Goal: Task Accomplishment & Management: Complete application form

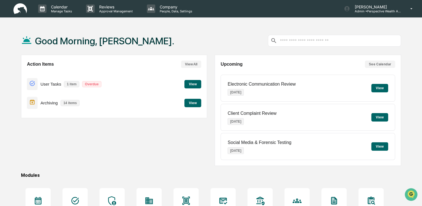
click at [191, 83] on button "View" at bounding box center [192, 84] width 17 height 8
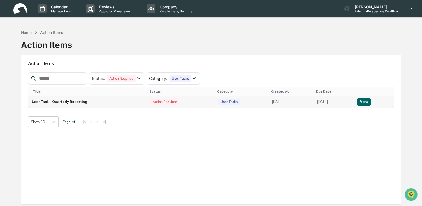
click at [64, 103] on td "User Task - Quarterly Reporting" at bounding box center [87, 102] width 119 height 12
click at [365, 101] on button "View" at bounding box center [364, 101] width 14 height 7
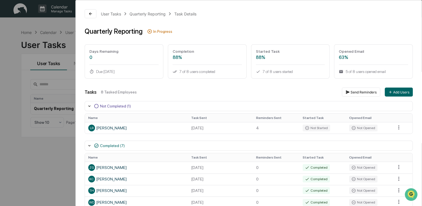
click at [39, 139] on div "User Tasks Quarterly Reporting Task Details Quarterly Reporting In Progress Day…" at bounding box center [211, 103] width 422 height 206
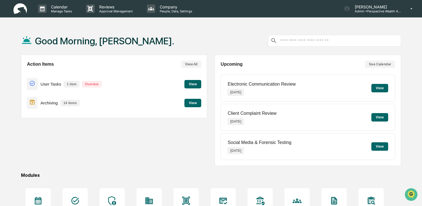
click at [192, 101] on button "View" at bounding box center [192, 103] width 17 height 8
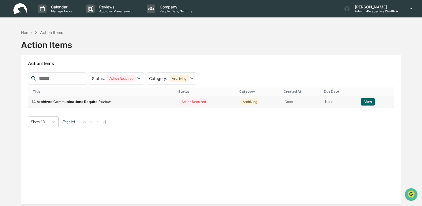
click at [364, 102] on button "View" at bounding box center [368, 101] width 14 height 7
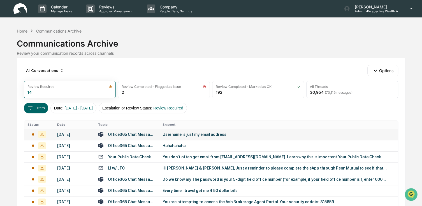
click at [190, 132] on div "Username is just my email address" at bounding box center [274, 134] width 224 height 4
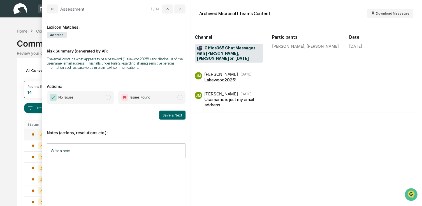
click at [104, 97] on span "No Issues" at bounding box center [80, 97] width 67 height 13
click at [171, 114] on button "Save & Next" at bounding box center [172, 114] width 26 height 9
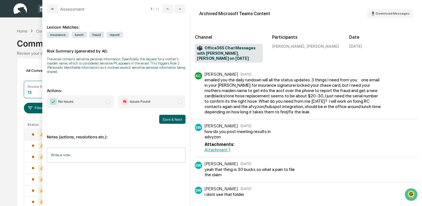
click at [99, 102] on span "No Issues" at bounding box center [80, 101] width 67 height 13
click at [174, 119] on button "Save & Next" at bounding box center [172, 119] width 26 height 9
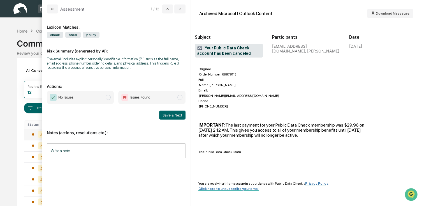
scroll to position [58, 0]
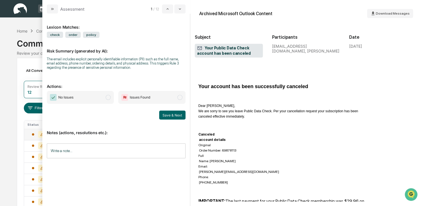
click at [83, 103] on span "No Issues" at bounding box center [80, 97] width 67 height 13
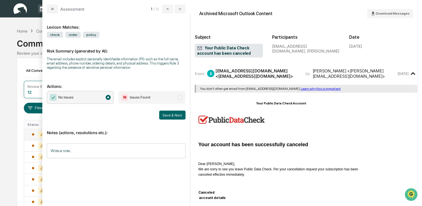
scroll to position [0, 0]
click at [171, 114] on button "Save & Next" at bounding box center [172, 114] width 26 height 9
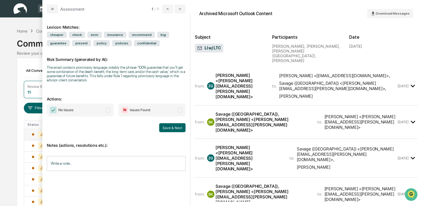
scroll to position [56, 0]
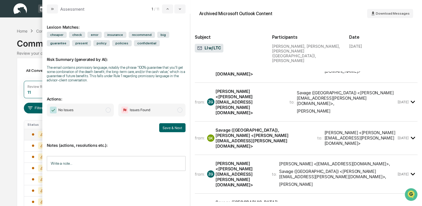
click at [278, 161] on div "to: Amy Savage <ahlsavage@yahoo.com> , Savage (US) <kevin.r.savage@boeing.com> …" at bounding box center [334, 174] width 125 height 26
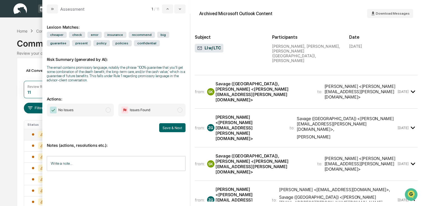
scroll to position [28, 0]
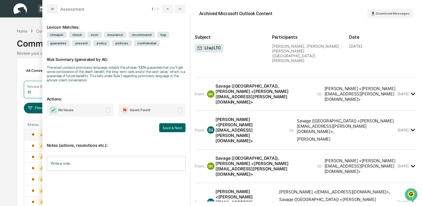
click at [262, 155] on div "Savage (US), Kevin R <kevin.r.savage@boeing.com>" at bounding box center [262, 165] width 95 height 21
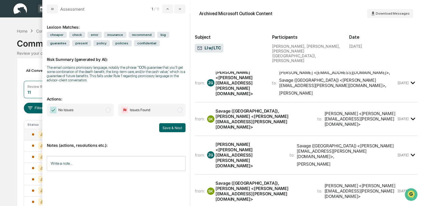
scroll to position [0, 0]
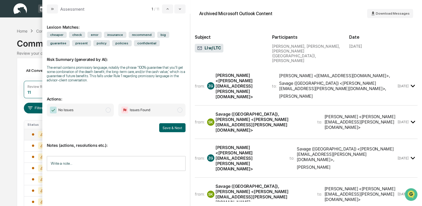
click at [245, 145] on div "from: ZG Zachary Gasper <zachary.gasper@pwa-co.com> to: Savage (US) <kevin.r.sa…" at bounding box center [296, 158] width 202 height 27
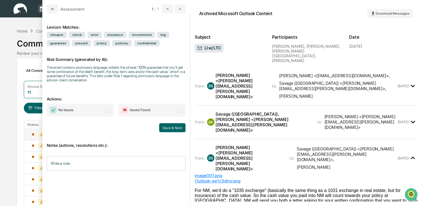
click at [287, 111] on div "Savage (US), Kevin R <kevin.r.savage@boeing.com>" at bounding box center [262, 121] width 95 height 21
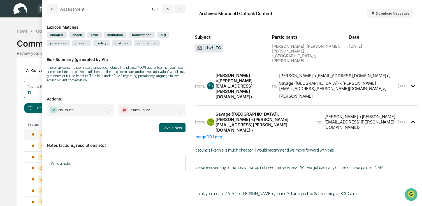
click at [253, 78] on div "Zachary Gasper <zachary.gasper@pwa-co.com>" at bounding box center [240, 86] width 50 height 27
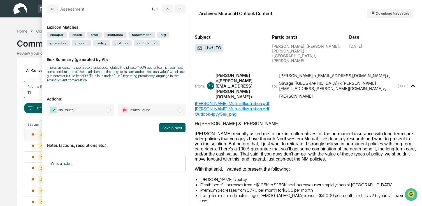
click at [91, 114] on span "No Issues" at bounding box center [80, 109] width 67 height 13
click at [173, 129] on button "Save & Next" at bounding box center [172, 127] width 26 height 9
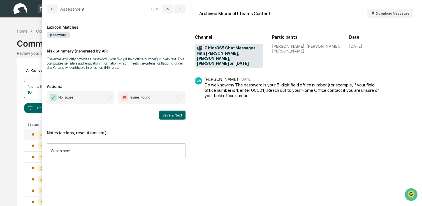
click at [90, 96] on span "No Issues" at bounding box center [80, 97] width 67 height 13
click at [178, 112] on button "Save & Next" at bounding box center [172, 114] width 26 height 9
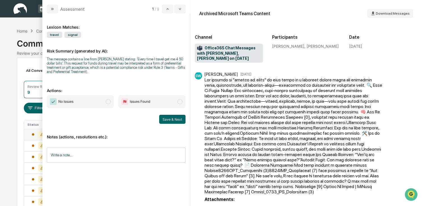
click at [99, 99] on span "No Issues" at bounding box center [80, 101] width 67 height 13
click at [173, 119] on button "Save & Next" at bounding box center [172, 119] width 26 height 9
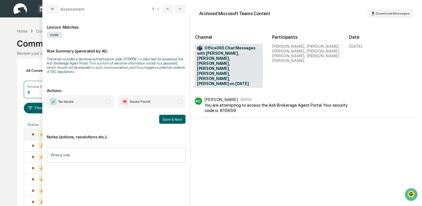
click at [82, 106] on span "No Issues" at bounding box center [80, 101] width 67 height 13
click at [163, 122] on button "Save & Next" at bounding box center [172, 119] width 26 height 9
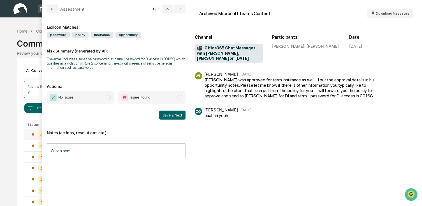
click at [84, 103] on span "No Issues" at bounding box center [80, 97] width 67 height 13
click at [163, 114] on button "Save & Next" at bounding box center [172, 114] width 26 height 9
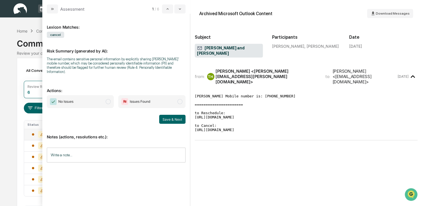
click at [82, 101] on span "No Issues" at bounding box center [80, 101] width 67 height 13
click at [173, 116] on button "Save & Next" at bounding box center [172, 119] width 26 height 9
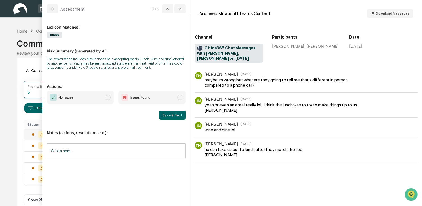
click at [86, 94] on span "No Issues" at bounding box center [80, 97] width 67 height 13
click at [182, 116] on button "Save & Next" at bounding box center [172, 114] width 26 height 9
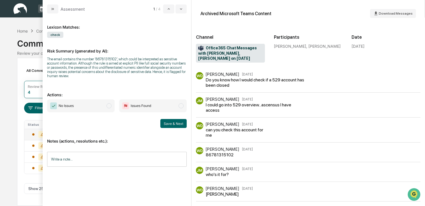
click at [89, 109] on span "No Issues" at bounding box center [81, 105] width 68 height 13
click at [166, 124] on button "Save & Next" at bounding box center [173, 123] width 26 height 9
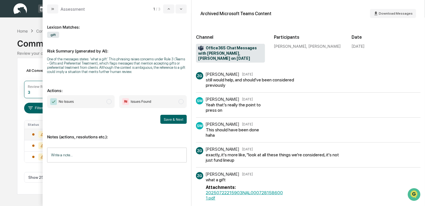
click at [85, 103] on span "No Issues" at bounding box center [81, 101] width 68 height 13
click at [166, 119] on button "Save & Next" at bounding box center [173, 119] width 26 height 9
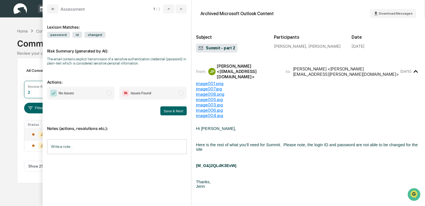
click at [87, 98] on span "No Issues" at bounding box center [81, 93] width 68 height 13
click at [169, 111] on button "Save & Next" at bounding box center [173, 110] width 26 height 9
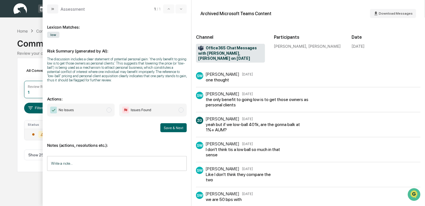
click at [84, 113] on span "No Issues" at bounding box center [81, 109] width 68 height 13
click at [164, 132] on div "Notes (actions, resolutions etc.): Write a note... Write a note..." at bounding box center [117, 154] width 140 height 45
click at [167, 129] on button "Save & Next" at bounding box center [173, 127] width 26 height 9
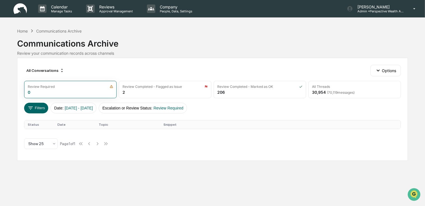
click at [26, 3] on img at bounding box center [19, 8] width 13 height 11
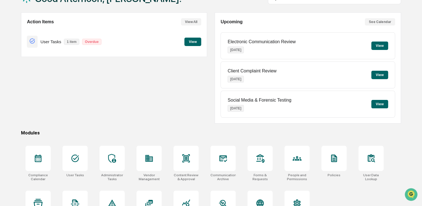
scroll to position [66, 0]
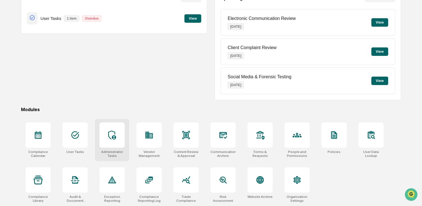
click at [117, 137] on icon at bounding box center [112, 134] width 9 height 9
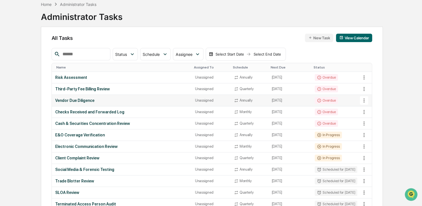
click at [82, 99] on div "Vendor Due Diligence" at bounding box center [121, 100] width 133 height 4
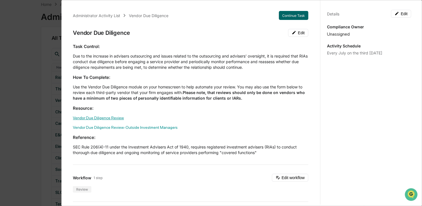
click at [100, 115] on link "Vendor Due Diligence Review" at bounding box center [98, 117] width 51 height 4
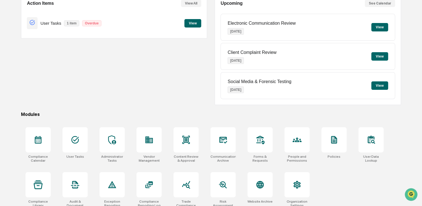
scroll to position [66, 0]
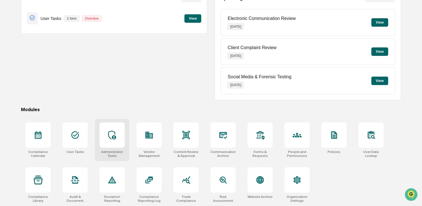
click at [119, 141] on div at bounding box center [111, 134] width 25 height 25
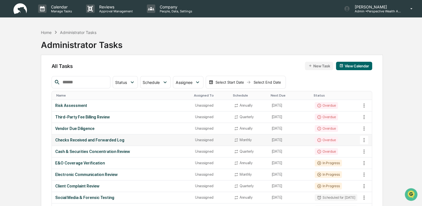
click at [106, 139] on div "Checks Received and Forwarded Log" at bounding box center [121, 140] width 133 height 4
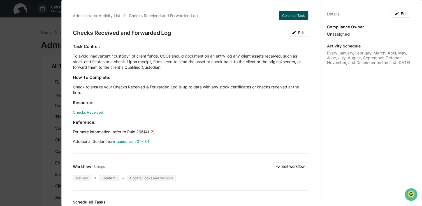
click at [279, 17] on button "Continue Task" at bounding box center [293, 15] width 29 height 9
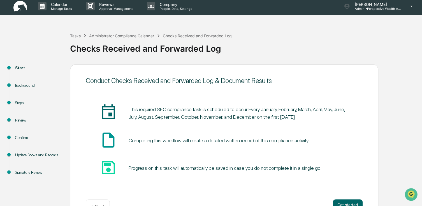
scroll to position [20, 0]
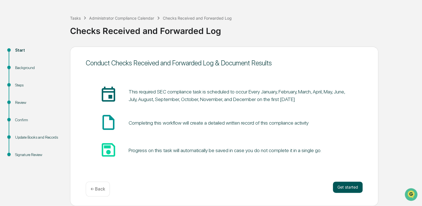
click at [352, 185] on button "Get started" at bounding box center [348, 186] width 30 height 11
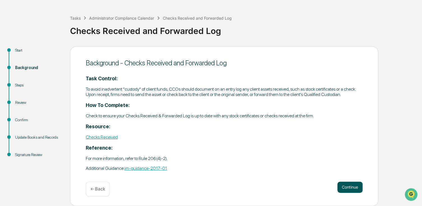
click at [349, 187] on button "Continue" at bounding box center [349, 186] width 25 height 11
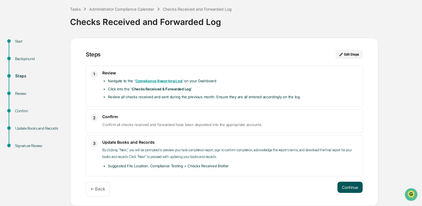
click at [357, 189] on button "Continue" at bounding box center [349, 186] width 25 height 11
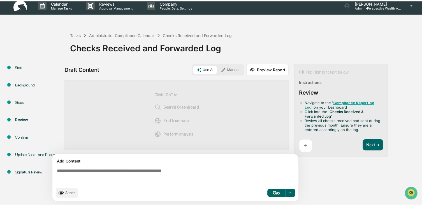
scroll to position [4, 0]
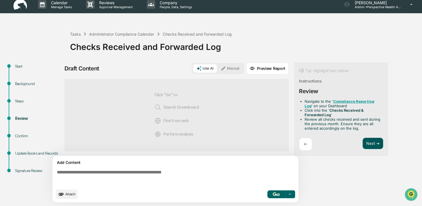
click at [370, 139] on button "Next ➔" at bounding box center [372, 143] width 20 height 11
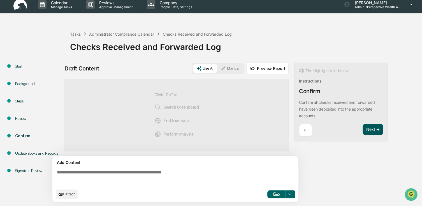
click at [372, 128] on button "Next ➔" at bounding box center [372, 129] width 20 height 11
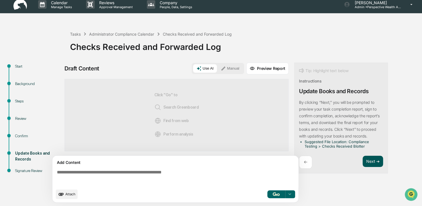
click at [371, 159] on button "Next ➔" at bounding box center [372, 160] width 20 height 11
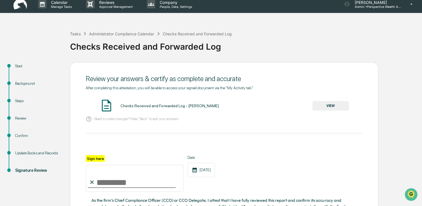
click at [320, 106] on button "VIEW" at bounding box center [330, 106] width 36 height 10
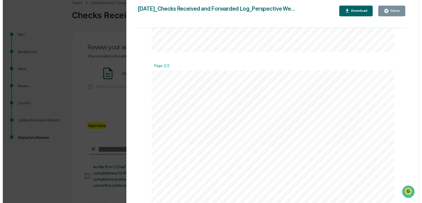
scroll to position [62, 0]
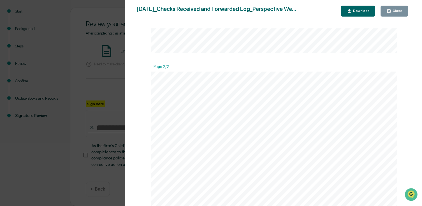
click at [397, 13] on div "Close" at bounding box center [394, 10] width 16 height 5
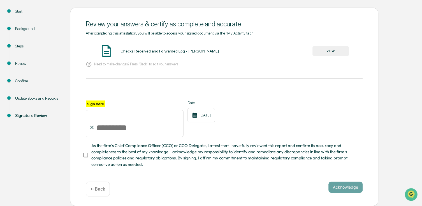
drag, startPoint x: 114, startPoint y: 123, endPoint x: 111, endPoint y: 123, distance: 3.1
click at [114, 123] on input "Sign here" at bounding box center [135, 123] width 98 height 27
type input "*"
type input "**********"
drag, startPoint x: 331, startPoint y: 113, endPoint x: 331, endPoint y: 119, distance: 5.6
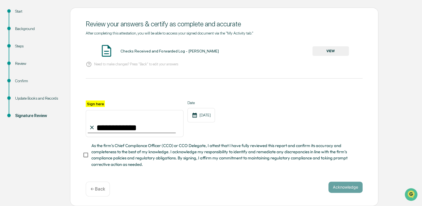
click at [331, 113] on div "**********" at bounding box center [224, 118] width 277 height 36
click at [340, 188] on button "Acknowledge" at bounding box center [345, 186] width 34 height 11
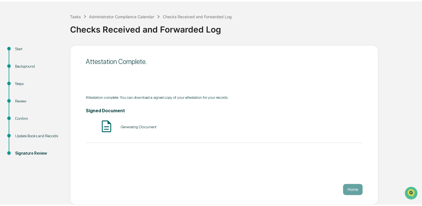
scroll to position [20, 0]
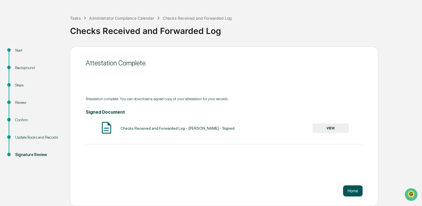
click at [349, 189] on button "Home" at bounding box center [353, 190] width 20 height 11
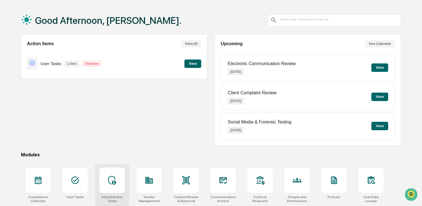
click at [111, 184] on icon at bounding box center [112, 179] width 8 height 9
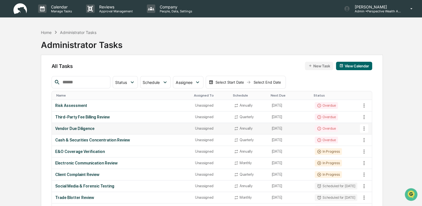
click at [79, 126] on div "Vendor Due Diligence" at bounding box center [121, 128] width 133 height 4
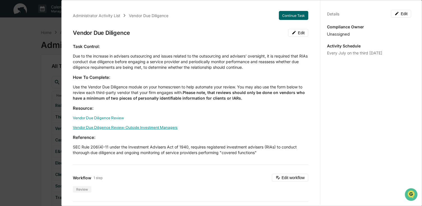
click at [92, 126] on link "Vendor Due Diligence Review-Outside Investment Managers" at bounding box center [125, 127] width 105 height 4
click at [92, 118] on link "Vendor Due Diligence Review" at bounding box center [98, 117] width 51 height 4
click at [279, 18] on button "Continue Task" at bounding box center [293, 15] width 29 height 9
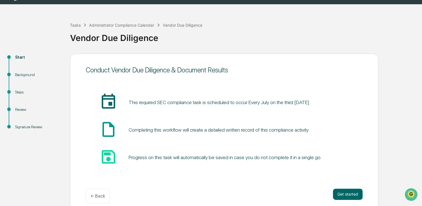
scroll to position [20, 0]
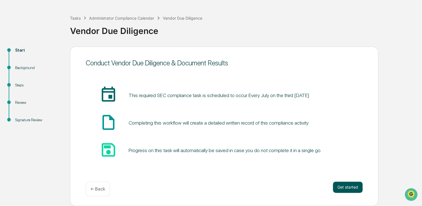
click at [344, 190] on button "Get started" at bounding box center [348, 186] width 30 height 11
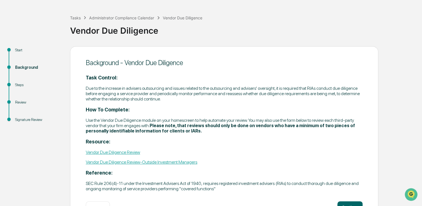
click at [129, 153] on link "Vendor Due Diligence Review" at bounding box center [113, 151] width 54 height 5
click at [165, 162] on link "Vendor Due Diligence Review-Outside Investment Managers" at bounding box center [141, 161] width 111 height 5
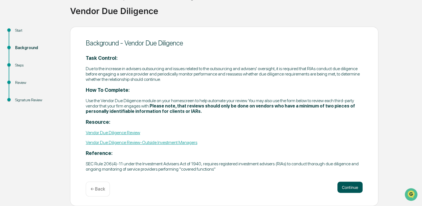
click at [342, 185] on button "Continue" at bounding box center [349, 186] width 25 height 11
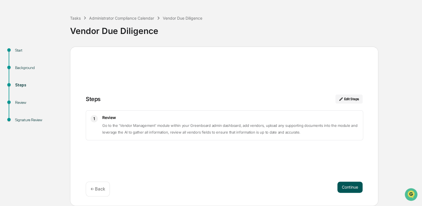
click at [350, 186] on button "Continue" at bounding box center [349, 186] width 25 height 11
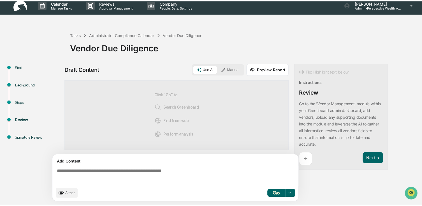
scroll to position [4, 0]
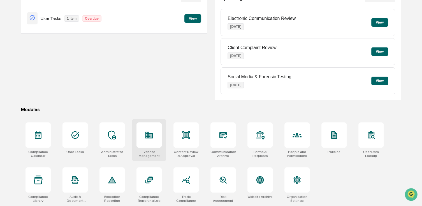
click at [152, 145] on div at bounding box center [148, 134] width 25 height 25
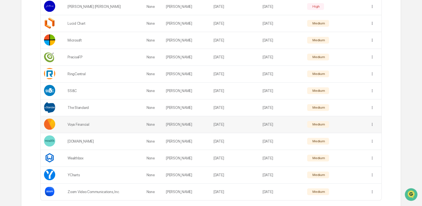
scroll to position [272, 0]
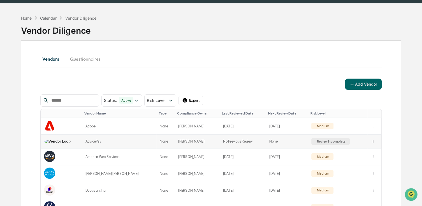
scroll to position [28, 0]
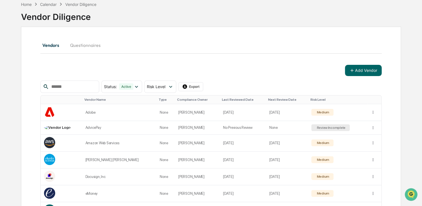
click at [73, 86] on input "text" at bounding box center [73, 86] width 48 height 7
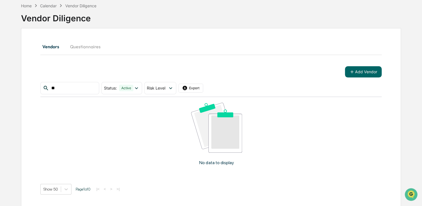
type input "*"
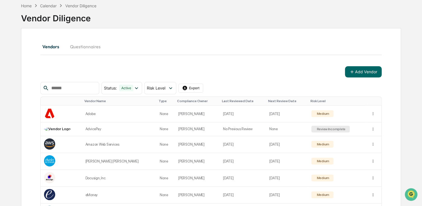
scroll to position [28, 0]
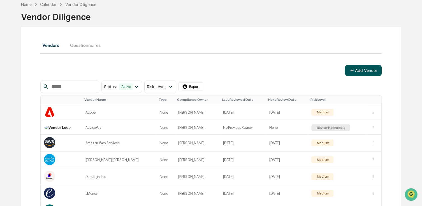
click at [361, 73] on button "Add Vendor" at bounding box center [363, 70] width 37 height 11
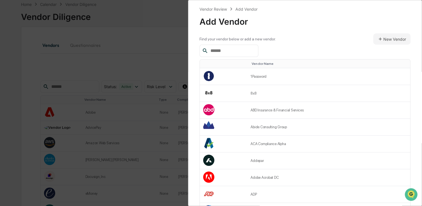
click at [229, 52] on input "text" at bounding box center [232, 50] width 48 height 7
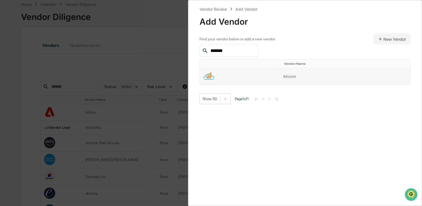
type input "*******"
click at [299, 80] on td "Advyzon" at bounding box center [344, 76] width 131 height 17
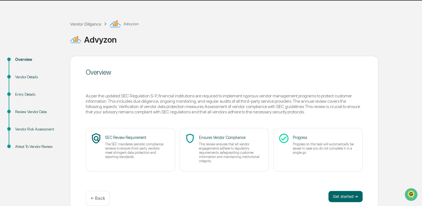
scroll to position [26, 0]
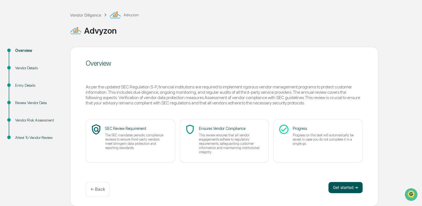
click at [340, 187] on button "Get started ➔" at bounding box center [345, 187] width 34 height 11
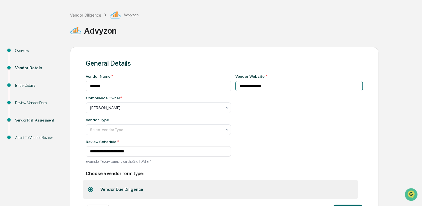
click at [269, 85] on input "**********" at bounding box center [298, 86] width 127 height 10
paste input "*********"
type input "**********"
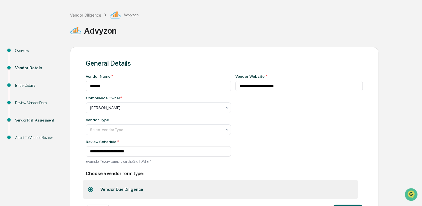
click at [265, 111] on div "**********" at bounding box center [298, 120] width 127 height 93
click at [144, 108] on div at bounding box center [156, 108] width 132 height 6
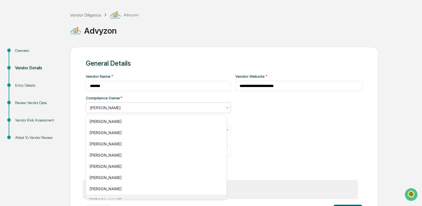
click at [144, 108] on div at bounding box center [156, 108] width 132 height 6
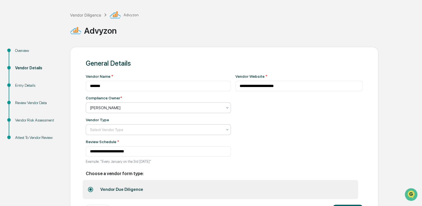
click at [120, 131] on div at bounding box center [156, 130] width 132 height 6
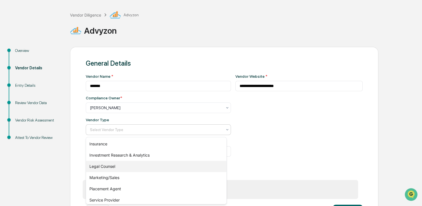
scroll to position [81, 0]
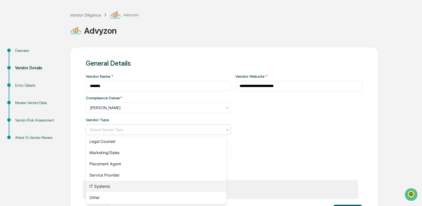
click at [113, 183] on div "IT Systems" at bounding box center [156, 185] width 140 height 11
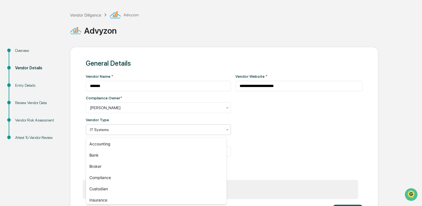
click at [134, 129] on div at bounding box center [156, 130] width 132 height 6
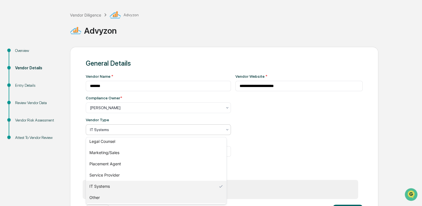
click at [105, 195] on div "Other" at bounding box center [156, 197] width 140 height 11
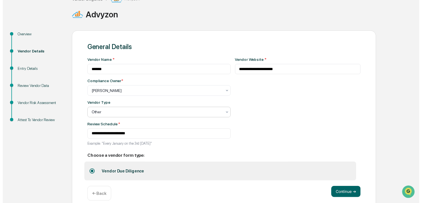
scroll to position [50, 0]
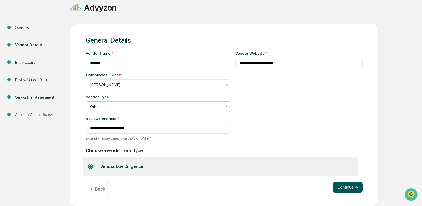
click at [337, 187] on button "Continue ➔" at bounding box center [348, 186] width 30 height 11
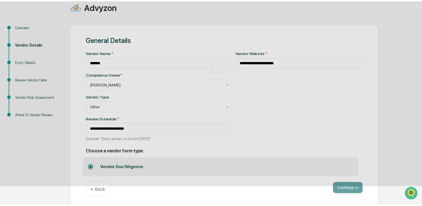
scroll to position [26, 0]
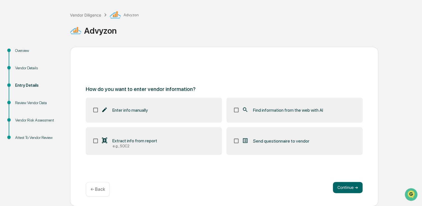
click at [303, 110] on span "Find information from the web with AI" at bounding box center [288, 109] width 70 height 5
click at [228, 138] on label "Send questionnaire to vendor" at bounding box center [294, 141] width 136 height 28
click at [89, 143] on label "Extract info from report e.g., SOC2" at bounding box center [154, 141] width 136 height 28
click at [345, 187] on button "Continue ➔" at bounding box center [348, 187] width 30 height 11
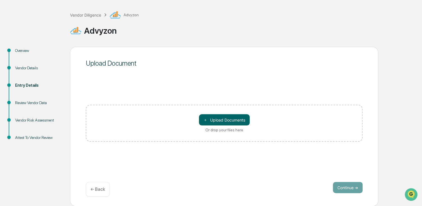
click at [102, 189] on p "← Back" at bounding box center [97, 188] width 15 height 5
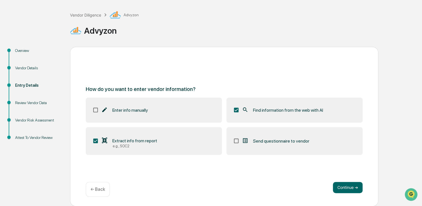
click at [185, 136] on label "Extract info from report e.g., SOC2" at bounding box center [154, 141] width 136 height 28
click at [348, 188] on button "Continue ➔" at bounding box center [348, 187] width 30 height 11
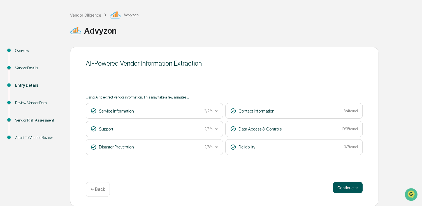
click at [360, 187] on button "Continue ➔" at bounding box center [348, 187] width 30 height 11
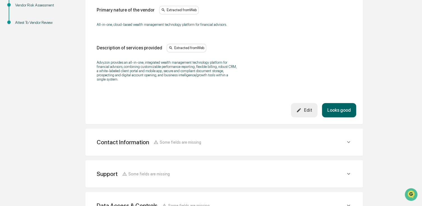
scroll to position [166, 0]
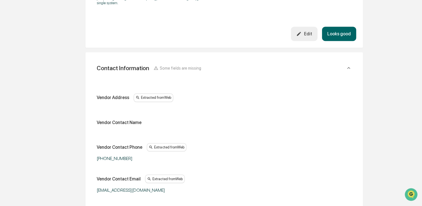
scroll to position [222, 0]
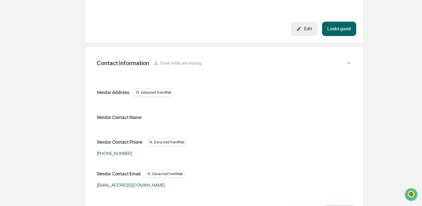
click at [342, 27] on button "Looks good" at bounding box center [339, 29] width 34 height 14
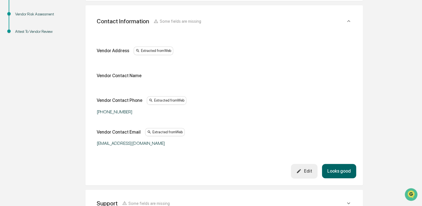
scroll to position [105, 0]
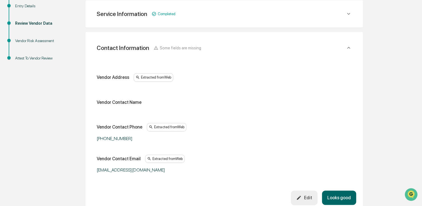
click at [126, 103] on div "Vendor Contact Name" at bounding box center [119, 101] width 45 height 5
click at [146, 103] on div "Vendor Contact Name" at bounding box center [224, 101] width 255 height 5
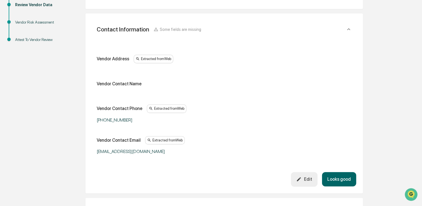
scroll to position [133, 0]
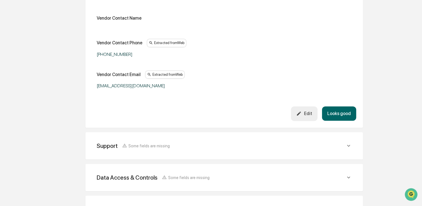
click at [354, 117] on button "Looks good" at bounding box center [339, 113] width 34 height 14
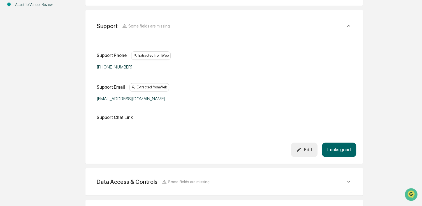
scroll to position [165, 0]
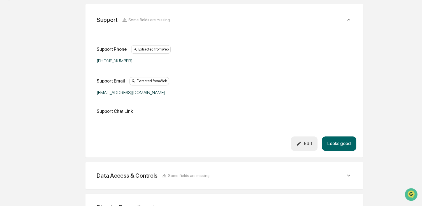
click at [338, 139] on button "Looks good" at bounding box center [339, 143] width 34 height 14
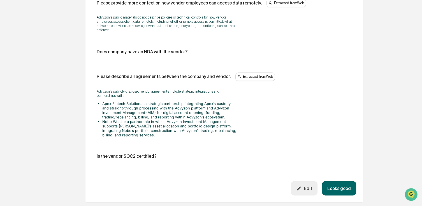
scroll to position [728, 0]
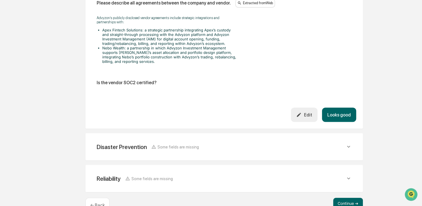
click at [334, 115] on button "Looks good" at bounding box center [339, 114] width 34 height 14
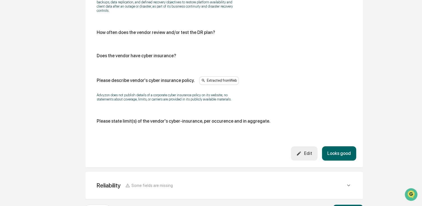
scroll to position [200, 0]
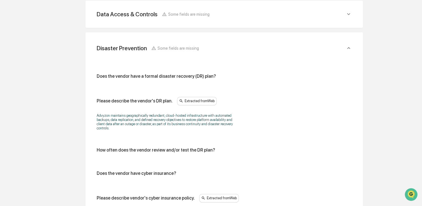
click at [199, 75] on div "Does the vendor have a formal disaster recovery (DR) plan?" at bounding box center [156, 75] width 119 height 5
drag, startPoint x: 210, startPoint y: 74, endPoint x: 214, endPoint y: 75, distance: 4.8
click at [210, 74] on div "Does the vendor have a formal disaster recovery (DR) plan?" at bounding box center [156, 75] width 119 height 5
click at [215, 83] on div "Does the vendor have a formal disaster recovery (DR) plan? Please describe the …" at bounding box center [224, 159] width 255 height 172
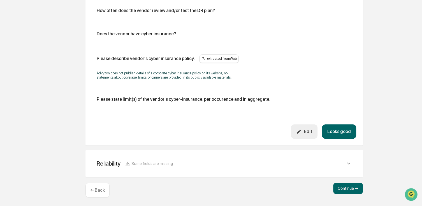
scroll to position [339, 0]
click at [346, 126] on button "Looks good" at bounding box center [339, 131] width 34 height 14
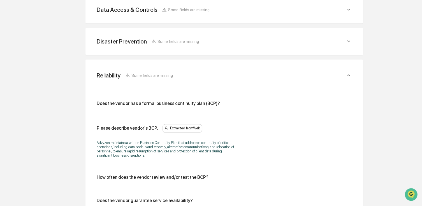
scroll to position [191, 0]
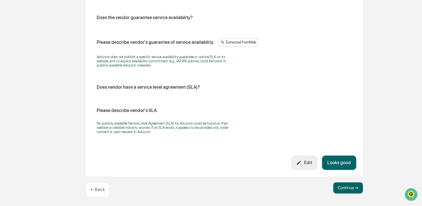
click at [345, 160] on button "Looks good" at bounding box center [339, 162] width 34 height 14
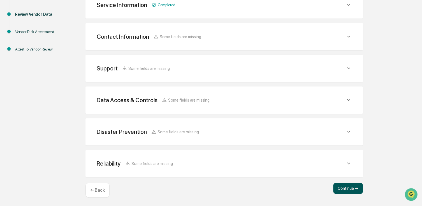
click at [353, 189] on button "Continue ➔" at bounding box center [348, 187] width 30 height 11
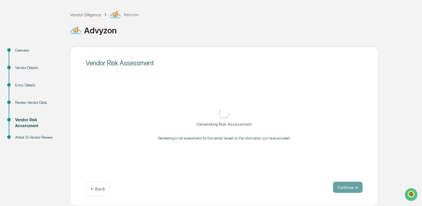
scroll to position [26, 0]
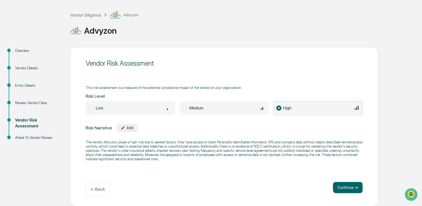
click at [180, 108] on span "Medium" at bounding box center [224, 108] width 89 height 14
click at [343, 186] on button "Continue ➔" at bounding box center [348, 187] width 30 height 11
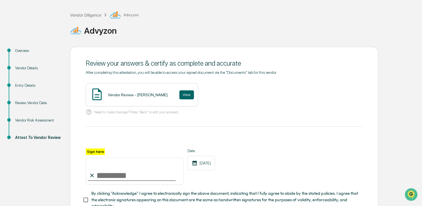
drag, startPoint x: 114, startPoint y: 174, endPoint x: 113, endPoint y: 177, distance: 3.5
click at [114, 174] on input "Sign here" at bounding box center [135, 170] width 98 height 27
type input "*"
type input "**********"
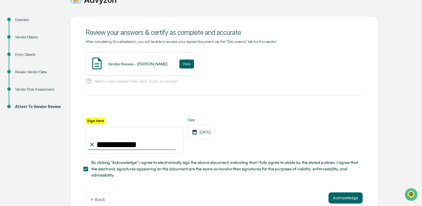
scroll to position [69, 0]
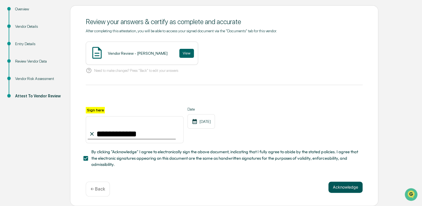
click at [340, 186] on button "Acknowledge" at bounding box center [345, 186] width 34 height 11
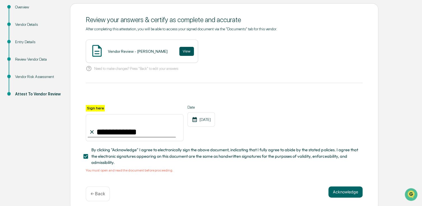
click at [179, 51] on button "View" at bounding box center [186, 51] width 15 height 9
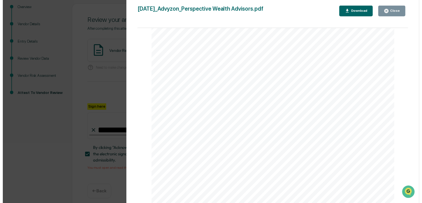
scroll to position [550, 0]
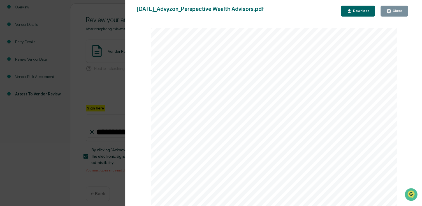
click at [392, 11] on div "Close" at bounding box center [396, 11] width 11 height 4
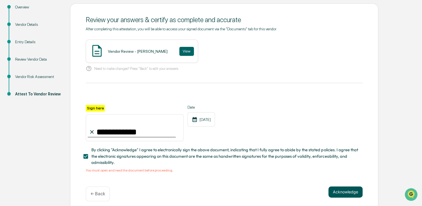
click at [340, 195] on button "Acknowledge" at bounding box center [345, 191] width 34 height 11
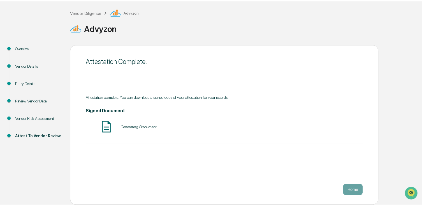
scroll to position [26, 0]
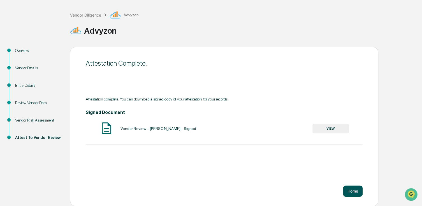
click at [357, 191] on button "Home" at bounding box center [353, 190] width 20 height 11
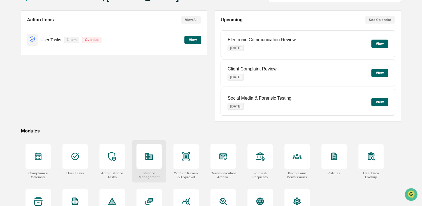
scroll to position [54, 0]
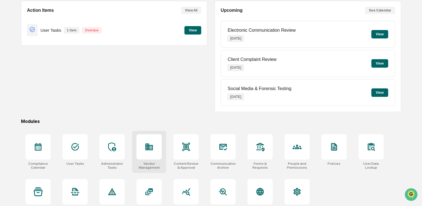
click at [154, 152] on div at bounding box center [148, 146] width 25 height 25
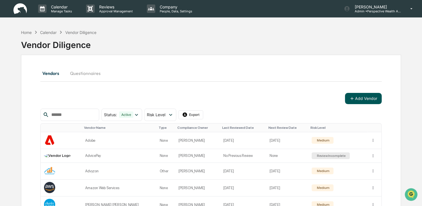
click at [354, 98] on icon at bounding box center [351, 98] width 5 height 5
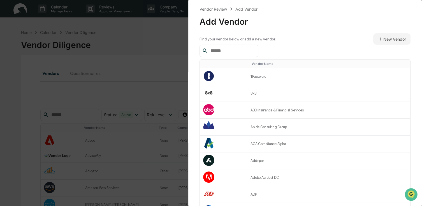
click at [239, 49] on input "text" at bounding box center [232, 50] width 48 height 7
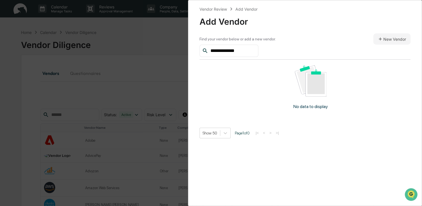
type input "**********"
click at [388, 36] on button "New Vendor" at bounding box center [391, 38] width 37 height 11
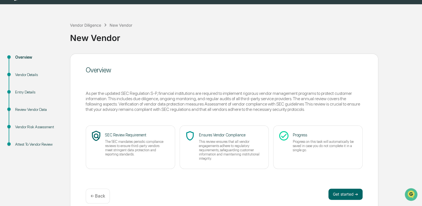
scroll to position [20, 0]
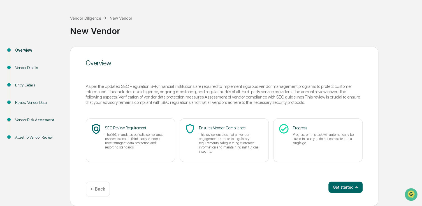
click at [101, 187] on p "← Back" at bounding box center [97, 188] width 15 height 5
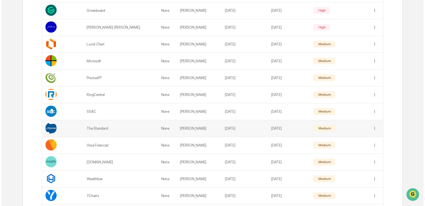
scroll to position [245, 0]
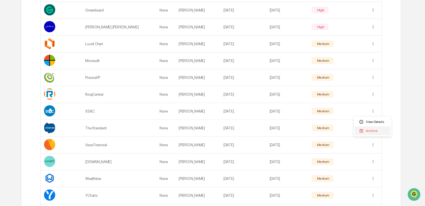
click at [375, 130] on div "Archive" at bounding box center [372, 130] width 36 height 9
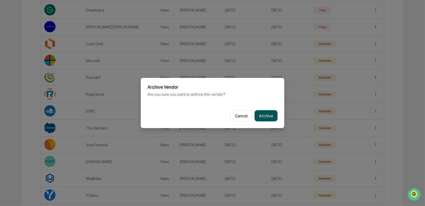
click at [267, 115] on button "Archive" at bounding box center [265, 115] width 23 height 11
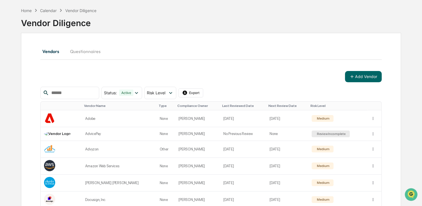
scroll to position [20, 0]
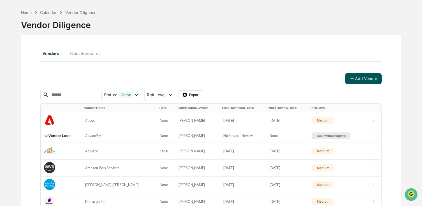
click at [356, 81] on button "Add Vendor" at bounding box center [363, 78] width 37 height 11
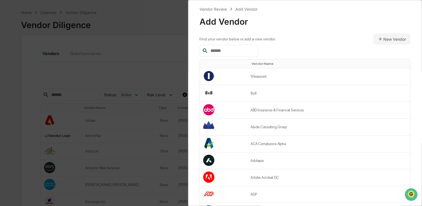
click at [245, 50] on input "text" at bounding box center [232, 50] width 48 height 7
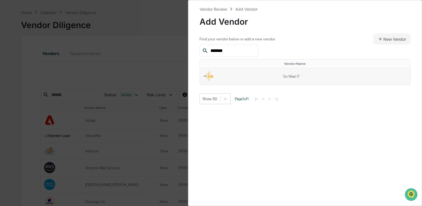
type input "*******"
click at [301, 78] on td "Go West IT" at bounding box center [344, 76] width 131 height 17
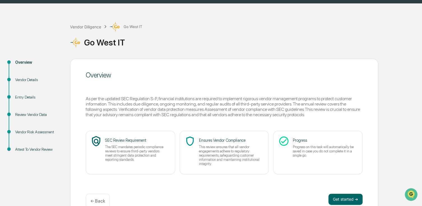
scroll to position [26, 0]
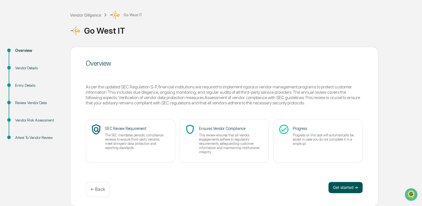
click at [345, 186] on button "Get started ➔" at bounding box center [345, 187] width 34 height 11
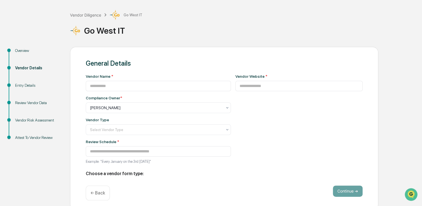
type input "**********"
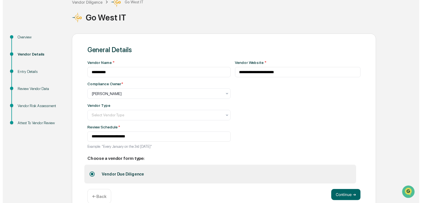
scroll to position [50, 0]
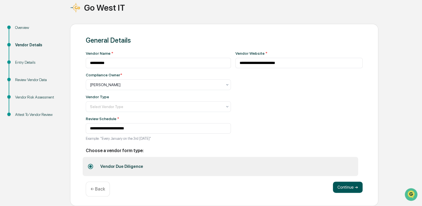
click at [343, 189] on button "Continue ➔" at bounding box center [348, 186] width 30 height 11
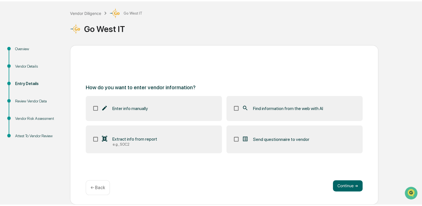
scroll to position [26, 0]
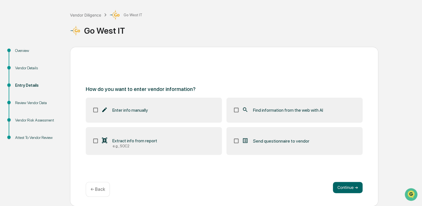
click at [262, 108] on span "Find information from the web with AI" at bounding box center [288, 109] width 70 height 5
click at [340, 185] on button "Continue ➔" at bounding box center [348, 187] width 30 height 11
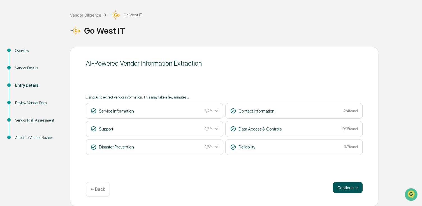
click at [346, 183] on button "Continue ➔" at bounding box center [348, 187] width 30 height 11
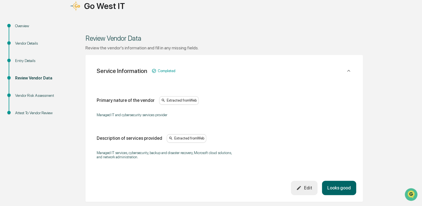
scroll to position [138, 0]
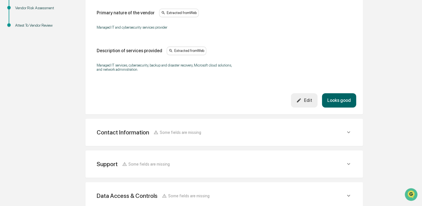
click at [342, 97] on button "Looks good" at bounding box center [339, 100] width 34 height 14
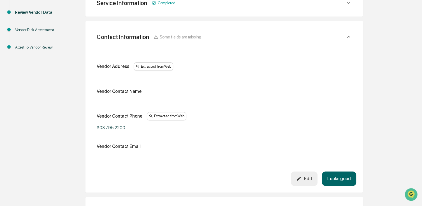
scroll to position [133, 0]
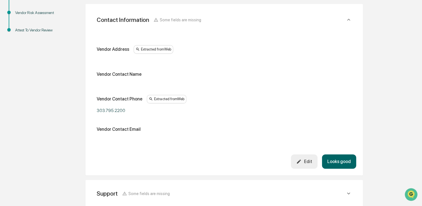
click at [347, 161] on button "Looks good" at bounding box center [339, 161] width 34 height 14
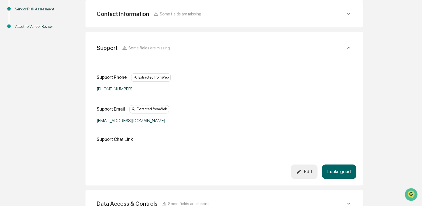
click at [343, 167] on button "Looks good" at bounding box center [339, 171] width 34 height 14
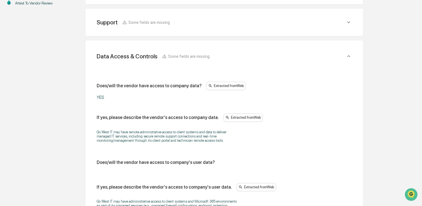
scroll to position [168, 0]
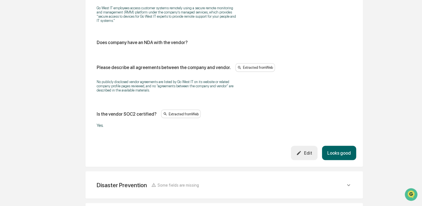
click at [341, 153] on button "Looks good" at bounding box center [339, 152] width 34 height 14
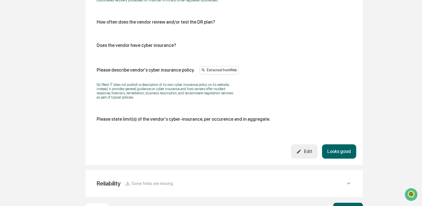
scroll to position [352, 0]
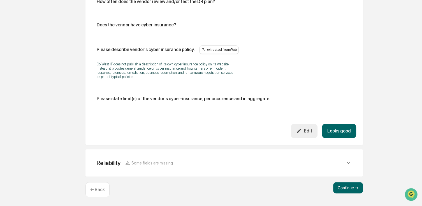
click at [346, 132] on button "Looks good" at bounding box center [339, 131] width 34 height 14
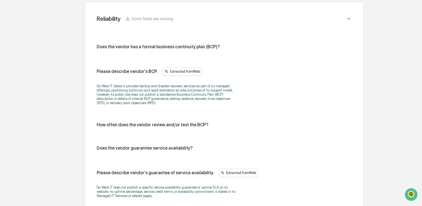
scroll to position [231, 0]
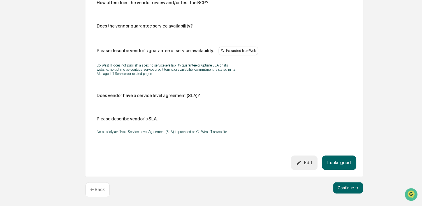
click at [348, 161] on button "Looks good" at bounding box center [339, 162] width 34 height 14
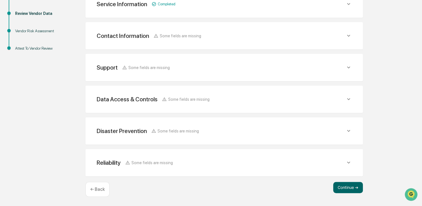
scroll to position [114, 0]
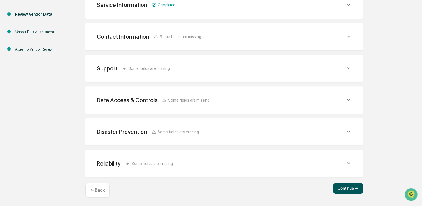
click at [343, 188] on button "Continue ➔" at bounding box center [348, 187] width 30 height 11
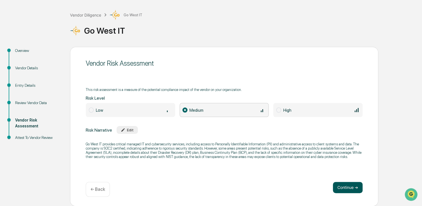
click at [343, 185] on button "Continue ➔" at bounding box center [348, 187] width 30 height 11
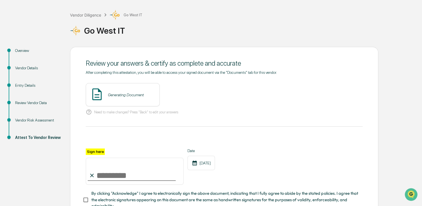
click at [160, 105] on div "Generating Document" at bounding box center [123, 94] width 74 height 23
click at [179, 94] on button "View" at bounding box center [186, 94] width 15 height 9
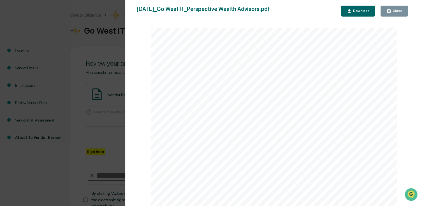
scroll to position [112, 0]
click at [391, 14] on button "Close" at bounding box center [393, 11] width 27 height 11
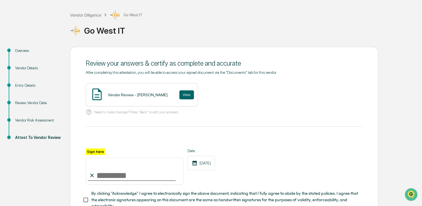
click at [120, 175] on input "Sign here" at bounding box center [135, 170] width 98 height 27
type input "**********"
click at [254, 168] on div "**********" at bounding box center [224, 166] width 277 height 36
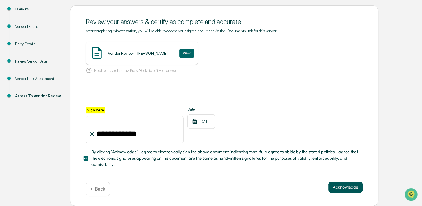
click at [340, 184] on button "Acknowledge" at bounding box center [345, 186] width 34 height 11
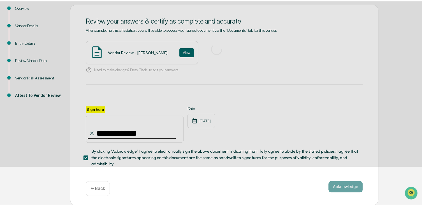
scroll to position [26, 0]
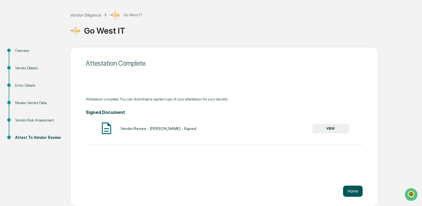
click at [348, 189] on button "Home" at bounding box center [353, 190] width 20 height 11
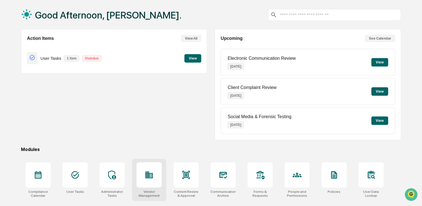
click at [147, 176] on icon at bounding box center [149, 174] width 8 height 7
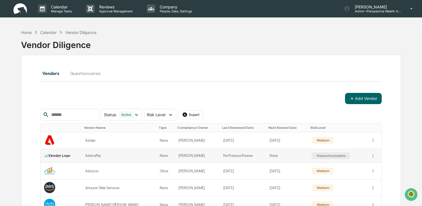
click at [331, 156] on div "Review Incomplete" at bounding box center [331, 156] width 30 height 4
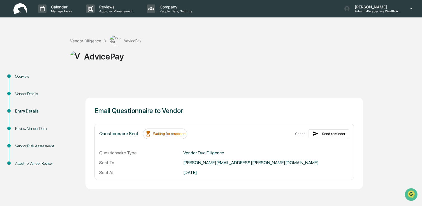
click at [156, 136] on div "Waiting for response" at bounding box center [165, 133] width 44 height 10
click at [316, 136] on icon at bounding box center [315, 133] width 6 height 6
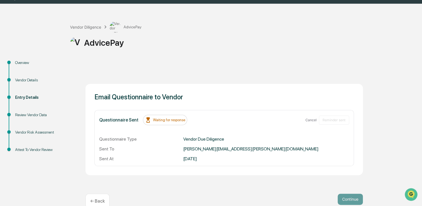
scroll to position [25, 0]
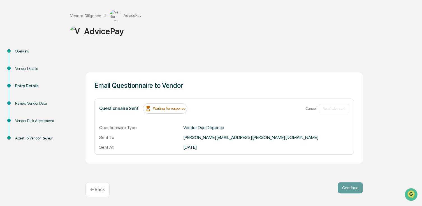
click at [147, 104] on div "Waiting for response" at bounding box center [165, 108] width 44 height 10
click at [119, 104] on div "Questionnaire Sent Waiting for response" at bounding box center [143, 108] width 88 height 10
click at [101, 190] on p "← Back" at bounding box center [97, 189] width 15 height 5
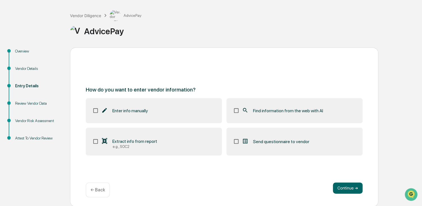
click at [256, 111] on span "Find information from the web with AI" at bounding box center [288, 110] width 70 height 5
click at [347, 187] on button "Continue ➔" at bounding box center [348, 187] width 30 height 11
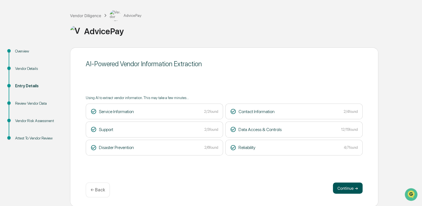
click at [342, 187] on button "Continue ➔" at bounding box center [348, 187] width 30 height 11
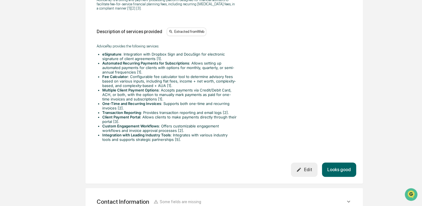
click at [347, 166] on button "Looks good" at bounding box center [339, 169] width 34 height 14
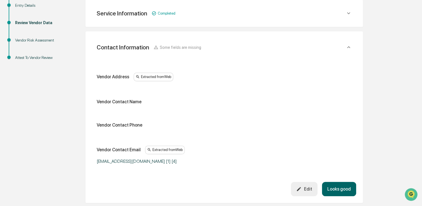
scroll to position [105, 0]
click at [335, 187] on button "Looks good" at bounding box center [339, 189] width 34 height 14
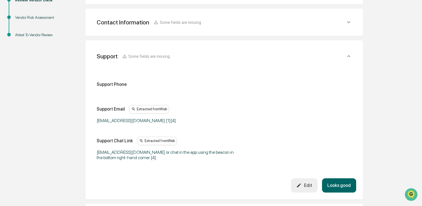
scroll to position [137, 0]
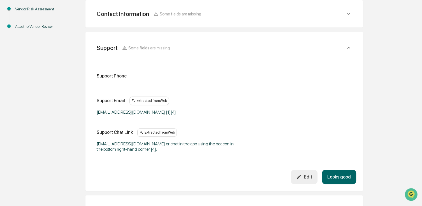
click at [339, 180] on button "Looks good" at bounding box center [339, 176] width 34 height 14
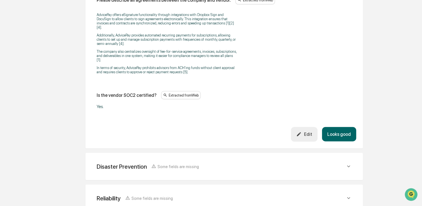
scroll to position [822, 0]
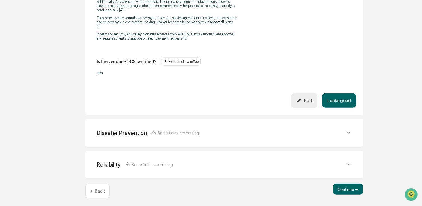
click at [332, 99] on button "Looks good" at bounding box center [339, 100] width 34 height 14
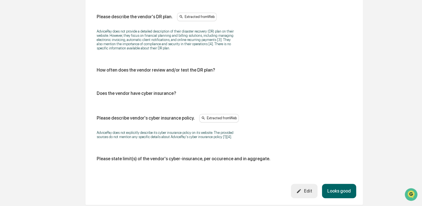
click at [341, 185] on button "Looks good" at bounding box center [339, 190] width 34 height 14
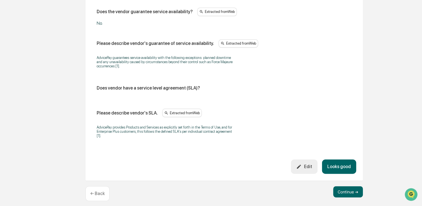
click at [342, 164] on button "Looks good" at bounding box center [339, 166] width 34 height 14
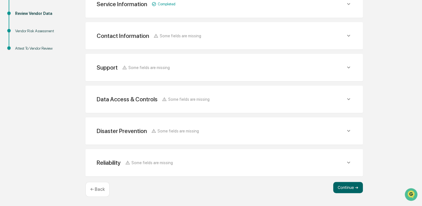
scroll to position [114, 0]
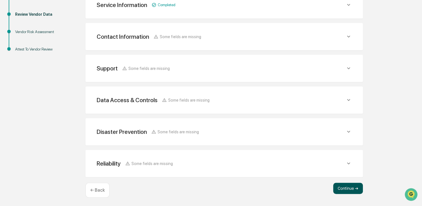
click at [345, 185] on button "Continue ➔" at bounding box center [348, 187] width 30 height 11
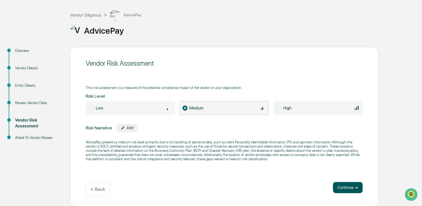
click at [345, 185] on button "Continue ➔" at bounding box center [348, 187] width 30 height 11
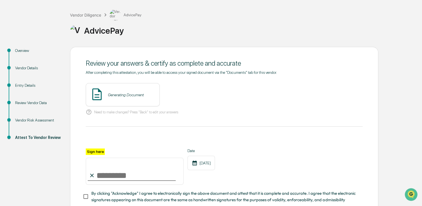
click at [140, 91] on div "Generating Document" at bounding box center [123, 94] width 74 height 23
click at [179, 94] on button "View" at bounding box center [186, 94] width 15 height 9
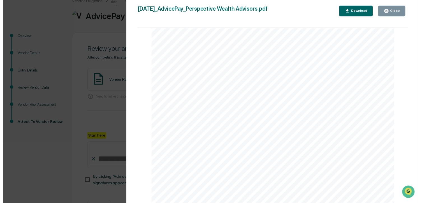
scroll to position [63, 0]
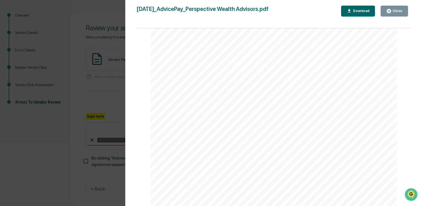
click at [391, 13] on icon "button" at bounding box center [389, 11] width 4 height 4
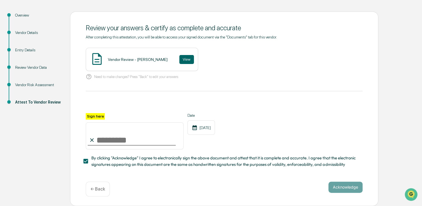
click at [110, 137] on input "Sign here" at bounding box center [135, 135] width 98 height 27
type input "**********"
click at [329, 131] on div "**********" at bounding box center [224, 131] width 277 height 36
click at [341, 186] on button "Acknowledge" at bounding box center [345, 186] width 34 height 11
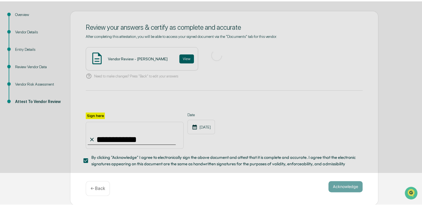
scroll to position [26, 0]
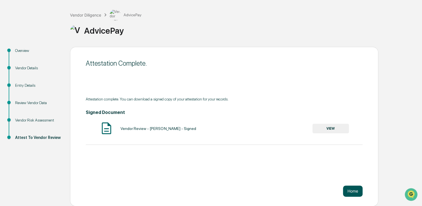
click at [356, 186] on button "Home" at bounding box center [353, 190] width 20 height 11
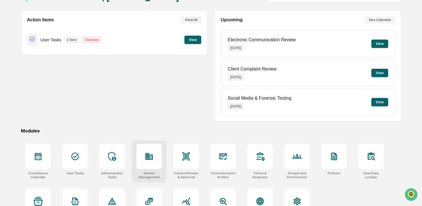
scroll to position [54, 0]
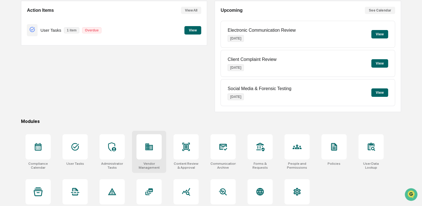
click at [154, 147] on div at bounding box center [148, 146] width 25 height 25
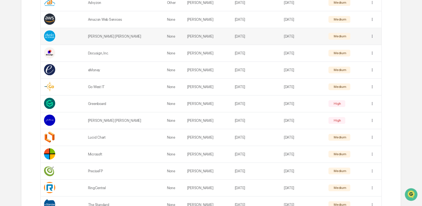
scroll to position [196, 0]
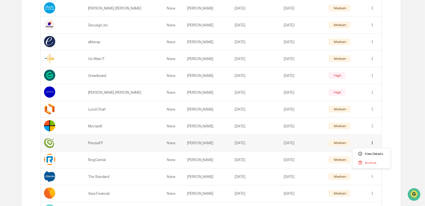
click at [374, 164] on div "Archive" at bounding box center [371, 162] width 36 height 9
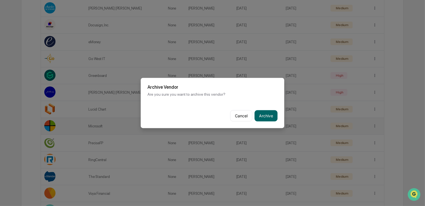
click at [270, 118] on button "Archive" at bounding box center [265, 115] width 23 height 11
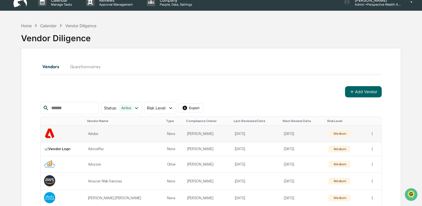
scroll to position [0, 0]
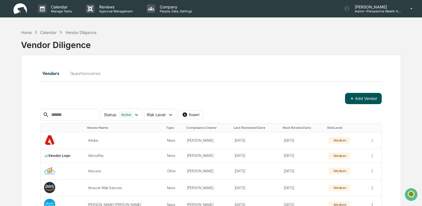
click at [369, 97] on button "Add Vendor" at bounding box center [363, 98] width 37 height 11
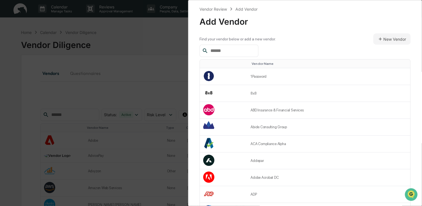
click at [252, 52] on input "text" at bounding box center [232, 50] width 48 height 7
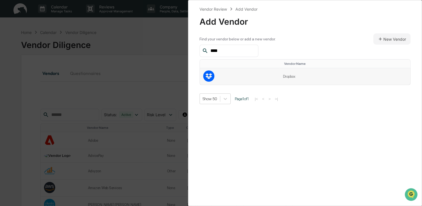
type input "****"
click at [294, 79] on td "Dropbox" at bounding box center [344, 76] width 131 height 17
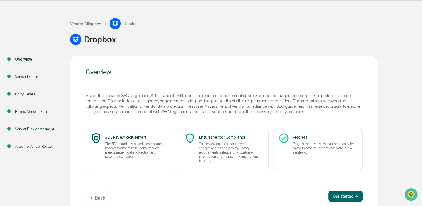
scroll to position [26, 0]
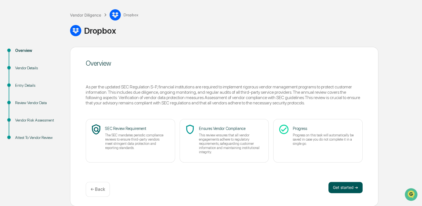
click at [352, 185] on button "Get started ➔" at bounding box center [345, 187] width 34 height 11
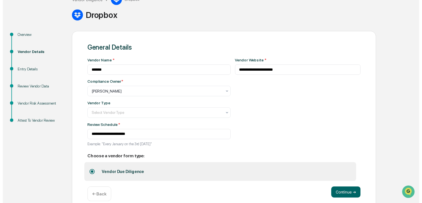
scroll to position [50, 0]
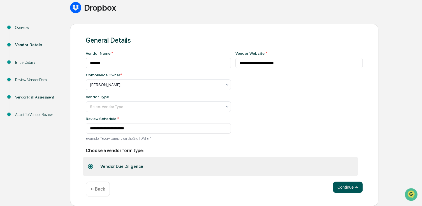
click at [348, 185] on button "Continue ➔" at bounding box center [348, 186] width 30 height 11
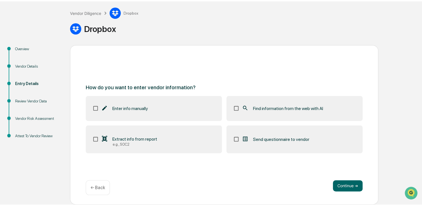
scroll to position [26, 0]
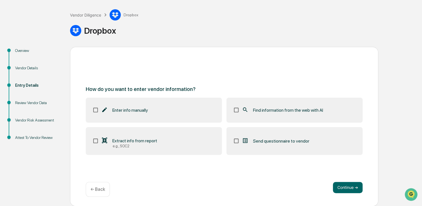
click at [292, 113] on div "Find information from the web with AI" at bounding box center [282, 109] width 81 height 7
click at [340, 185] on button "Continue ➔" at bounding box center [348, 187] width 30 height 11
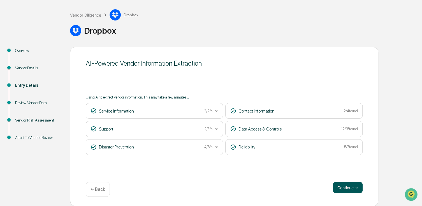
click at [354, 189] on button "Continue ➔" at bounding box center [348, 187] width 30 height 11
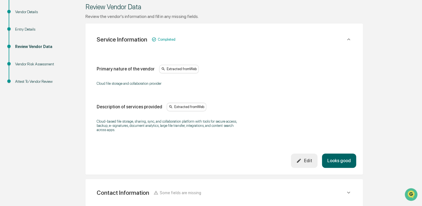
click at [334, 161] on button "Looks good" at bounding box center [339, 160] width 34 height 14
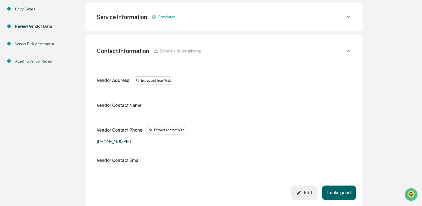
scroll to position [105, 0]
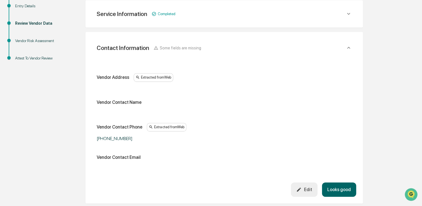
click at [336, 187] on button "Looks good" at bounding box center [339, 189] width 34 height 14
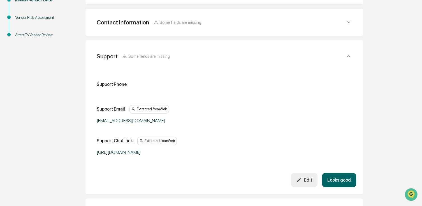
scroll to position [137, 0]
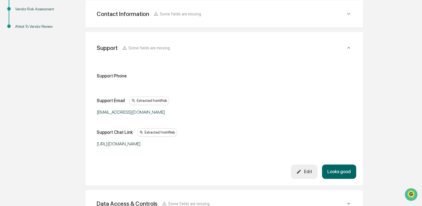
click at [341, 175] on button "Looks good" at bounding box center [339, 171] width 34 height 14
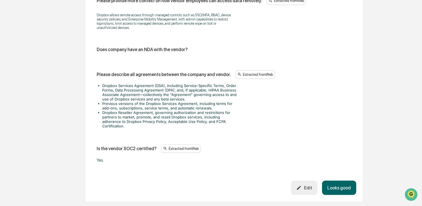
scroll to position [756, 0]
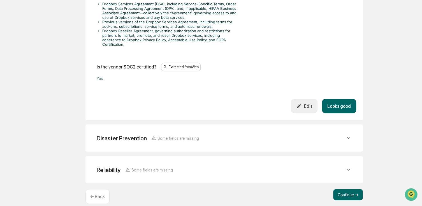
click at [331, 106] on button "Looks good" at bounding box center [339, 106] width 34 height 14
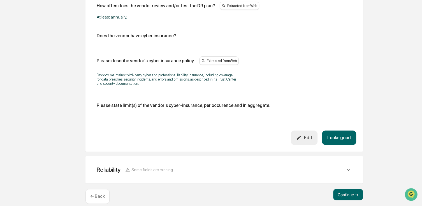
click at [341, 130] on button "Looks good" at bounding box center [339, 137] width 34 height 14
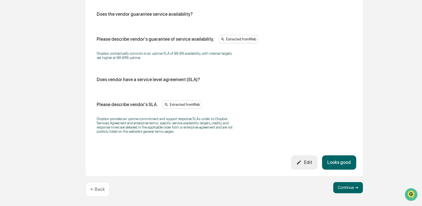
click at [340, 164] on button "Looks good" at bounding box center [339, 162] width 34 height 14
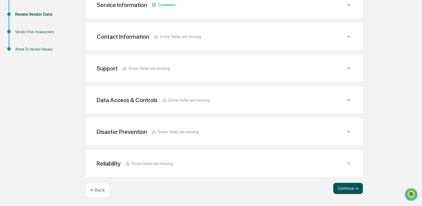
click at [348, 184] on button "Continue ➔" at bounding box center [348, 187] width 30 height 11
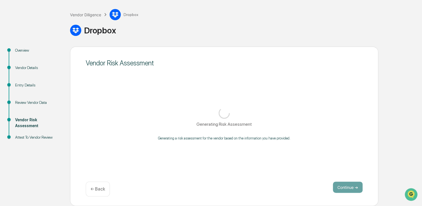
scroll to position [26, 0]
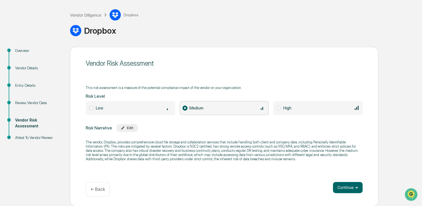
click at [145, 110] on div "Low" at bounding box center [134, 107] width 76 height 6
click at [351, 185] on button "Continue ➔" at bounding box center [348, 187] width 30 height 11
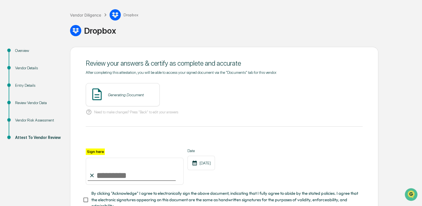
click at [147, 99] on div "Generating Document" at bounding box center [123, 94] width 74 height 23
click at [179, 95] on button "View" at bounding box center [186, 94] width 15 height 9
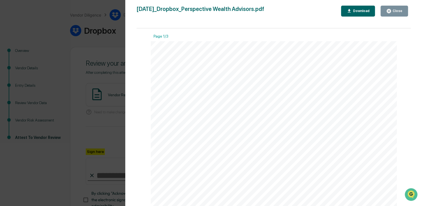
click at [392, 8] on div "Close" at bounding box center [394, 10] width 16 height 5
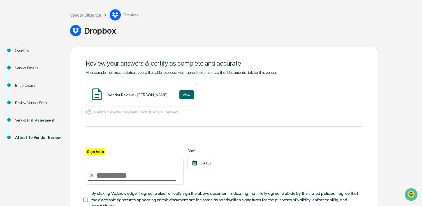
click at [133, 169] on input "Sign here" at bounding box center [135, 170] width 98 height 27
type input "**********"
drag, startPoint x: 249, startPoint y: 175, endPoint x: 228, endPoint y: 177, distance: 21.1
click at [249, 175] on div "**********" at bounding box center [224, 166] width 277 height 36
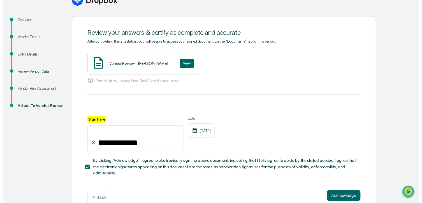
scroll to position [69, 0]
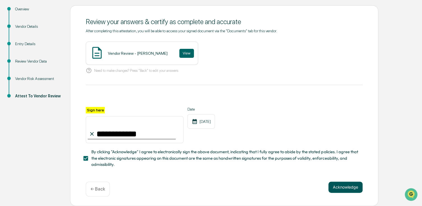
click at [348, 187] on button "Acknowledge" at bounding box center [345, 186] width 34 height 11
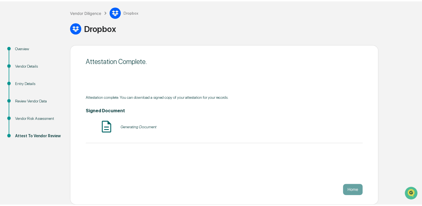
scroll to position [26, 0]
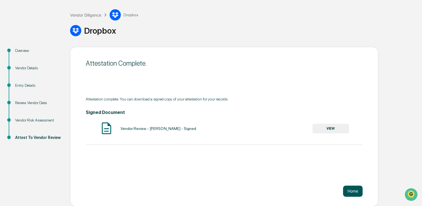
click at [357, 191] on button "Home" at bounding box center [353, 190] width 20 height 11
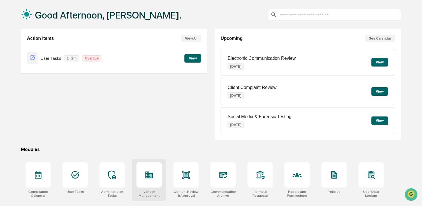
click at [151, 178] on icon at bounding box center [149, 174] width 9 height 9
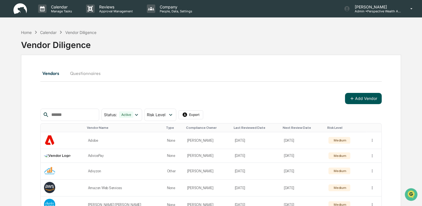
click at [366, 98] on button "Add Vendor" at bounding box center [363, 98] width 37 height 11
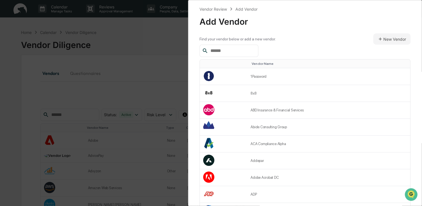
click at [244, 52] on input "text" at bounding box center [232, 50] width 48 height 7
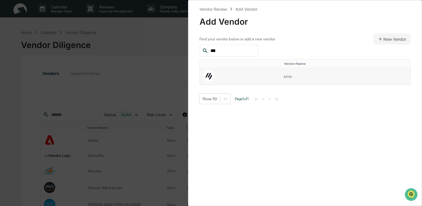
type input "***"
click at [285, 77] on td "Jump" at bounding box center [344, 76] width 131 height 17
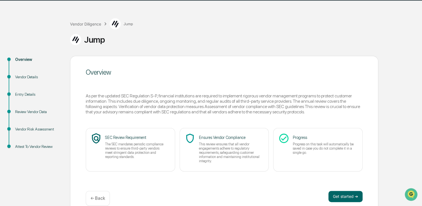
scroll to position [26, 0]
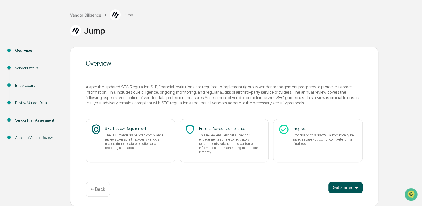
click at [338, 185] on button "Get started ➔" at bounding box center [345, 187] width 34 height 11
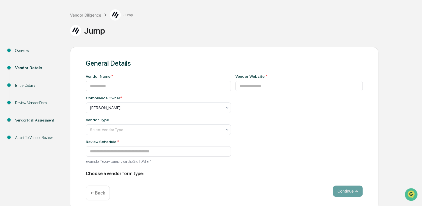
type input "****"
type input "**********"
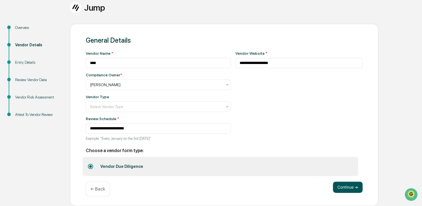
click at [342, 185] on button "Continue ➔" at bounding box center [348, 186] width 30 height 11
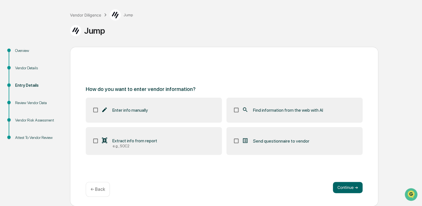
click at [303, 105] on label "Find information from the web with AI" at bounding box center [294, 109] width 136 height 25
click at [352, 188] on button "Continue ➔" at bounding box center [348, 187] width 30 height 11
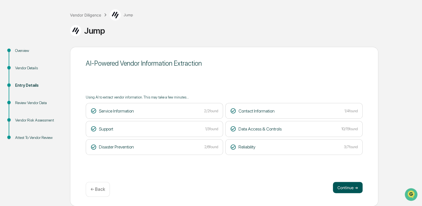
click at [341, 184] on button "Continue ➔" at bounding box center [348, 187] width 30 height 11
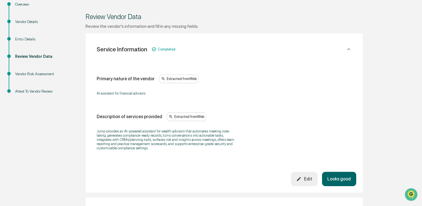
scroll to position [82, 0]
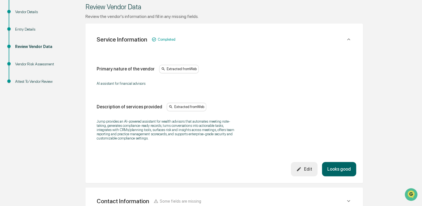
click at [344, 175] on button "Looks good" at bounding box center [339, 169] width 34 height 14
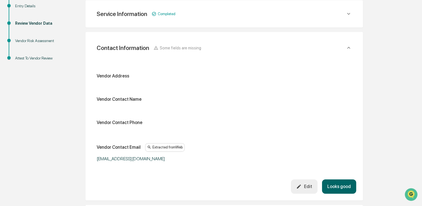
scroll to position [133, 0]
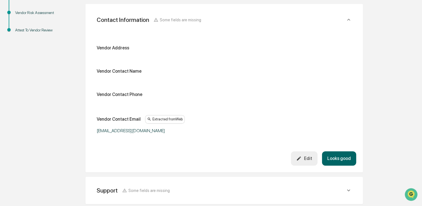
click at [350, 154] on button "Looks good" at bounding box center [339, 158] width 34 height 14
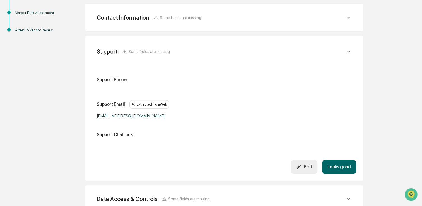
scroll to position [137, 0]
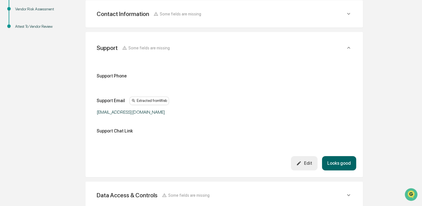
click at [346, 165] on button "Looks good" at bounding box center [339, 163] width 34 height 14
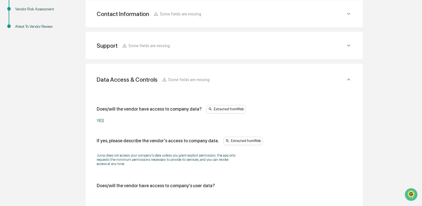
scroll to position [168, 0]
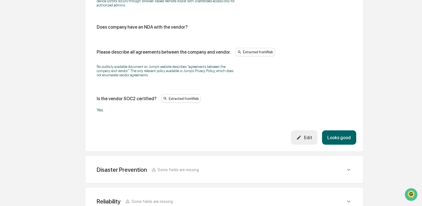
click at [343, 139] on button "Looks good" at bounding box center [339, 137] width 34 height 14
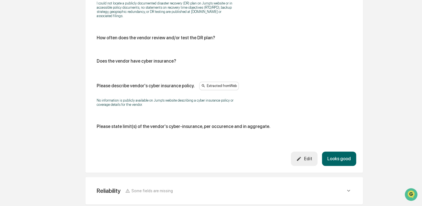
click at [341, 158] on button "Looks good" at bounding box center [339, 158] width 34 height 14
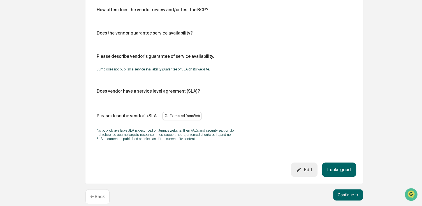
click at [339, 167] on button "Looks good" at bounding box center [339, 169] width 34 height 14
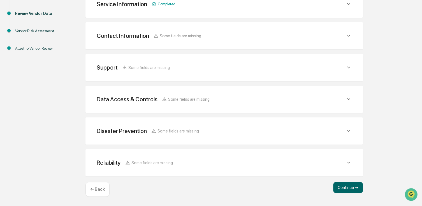
scroll to position [114, 0]
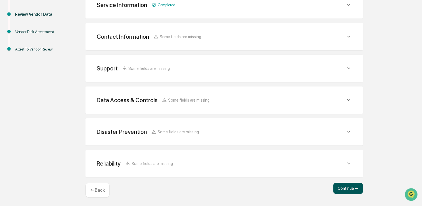
click at [343, 189] on button "Continue ➔" at bounding box center [348, 187] width 30 height 11
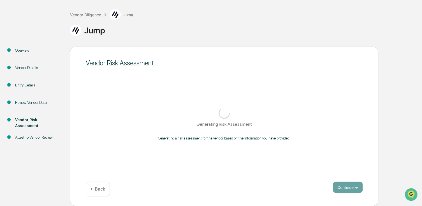
scroll to position [26, 0]
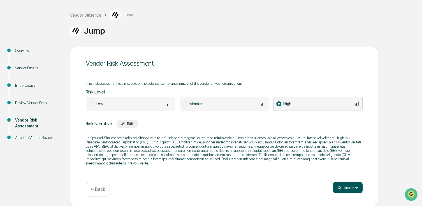
click at [345, 185] on button "Continue ➔" at bounding box center [348, 187] width 30 height 11
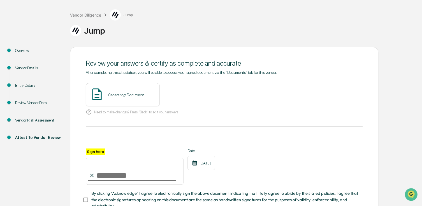
click at [132, 96] on div "Generating Document" at bounding box center [126, 94] width 36 height 4
click at [122, 176] on input "Sign here" at bounding box center [135, 170] width 98 height 27
type input "**********"
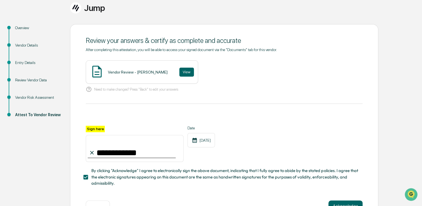
scroll to position [69, 0]
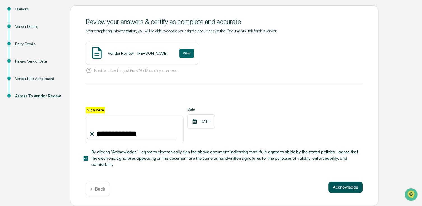
click at [342, 187] on button "Acknowledge" at bounding box center [345, 186] width 34 height 11
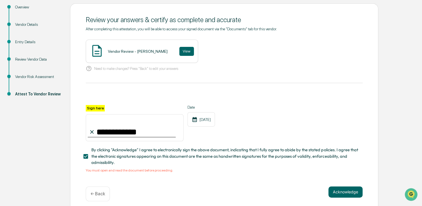
scroll to position [76, 0]
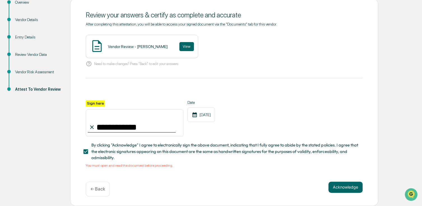
click at [185, 44] on div "Vendor Review - Whitney Dyer View" at bounding box center [142, 46] width 112 height 23
click at [182, 45] on button "View" at bounding box center [186, 46] width 15 height 9
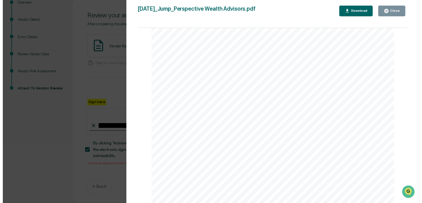
scroll to position [917, 0]
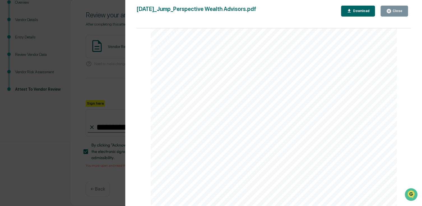
click at [391, 15] on button "Close" at bounding box center [393, 11] width 27 height 11
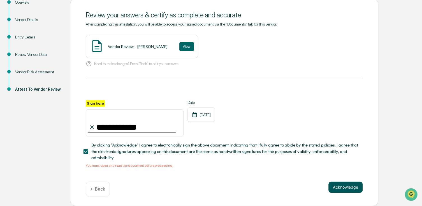
click at [337, 190] on button "Acknowledge" at bounding box center [345, 186] width 34 height 11
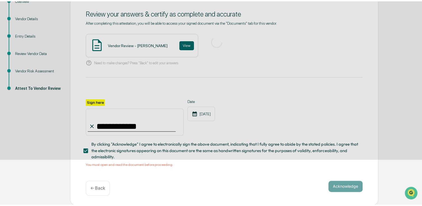
scroll to position [26, 0]
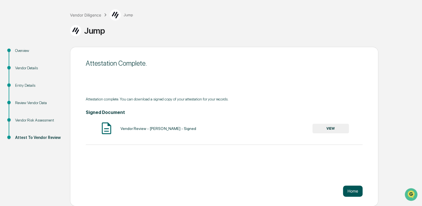
click at [346, 189] on button "Home" at bounding box center [353, 190] width 20 height 11
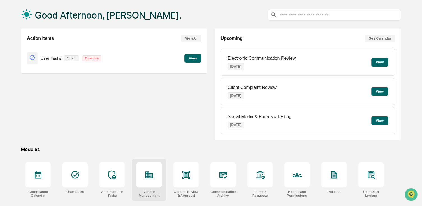
click at [147, 168] on div at bounding box center [148, 174] width 25 height 25
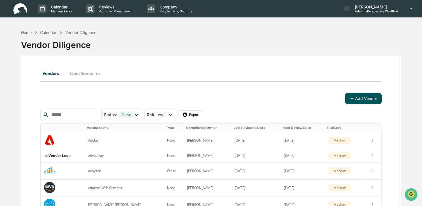
click at [371, 102] on button "Add Vendor" at bounding box center [363, 98] width 37 height 11
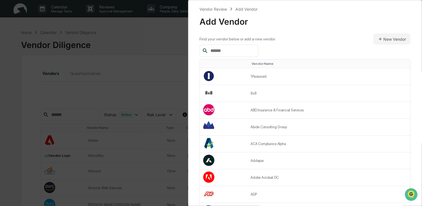
click at [255, 52] on input "text" at bounding box center [232, 50] width 48 height 7
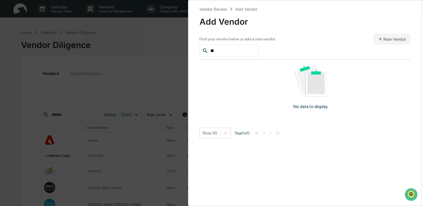
type input "*"
type input "**********"
click at [377, 42] on button "New Vendor" at bounding box center [391, 38] width 37 height 11
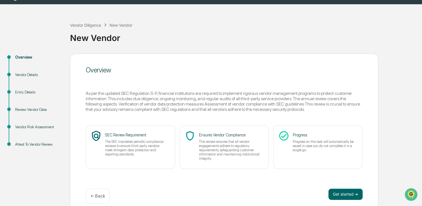
scroll to position [20, 0]
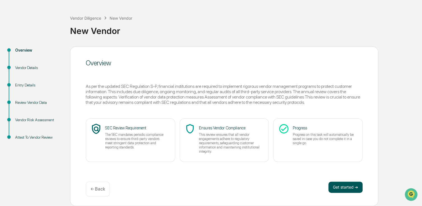
click at [344, 189] on button "Get started ➔" at bounding box center [345, 186] width 34 height 11
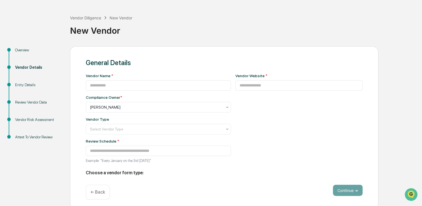
type input "**********"
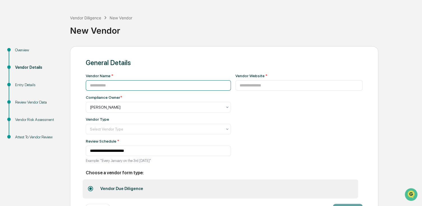
click at [140, 83] on input at bounding box center [158, 85] width 145 height 10
type input "**********"
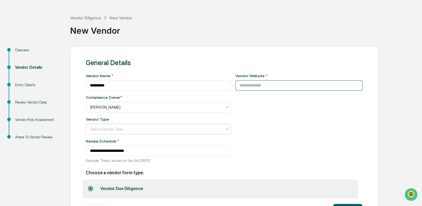
click at [290, 87] on input at bounding box center [298, 85] width 127 height 10
type input "*"
click at [267, 85] on input "**" at bounding box center [298, 85] width 127 height 10
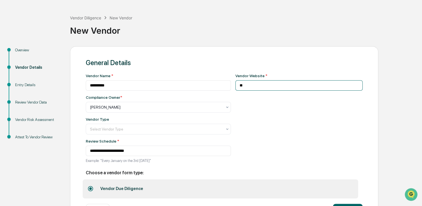
paste input "**********"
type input "**********"
click at [129, 110] on div at bounding box center [156, 107] width 132 height 6
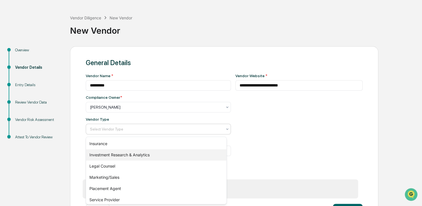
scroll to position [81, 0]
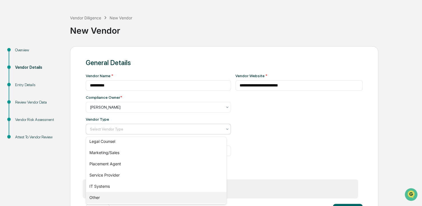
click at [105, 194] on div "Other" at bounding box center [156, 197] width 140 height 11
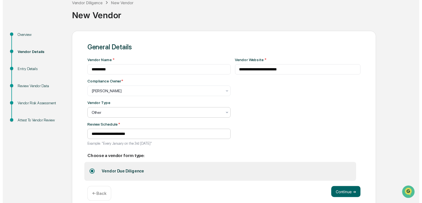
scroll to position [44, 0]
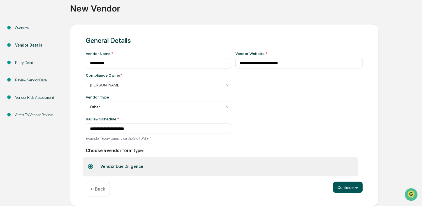
click at [350, 188] on button "Continue ➔" at bounding box center [348, 186] width 30 height 11
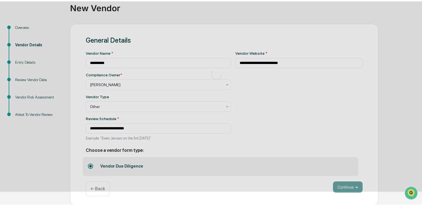
scroll to position [20, 0]
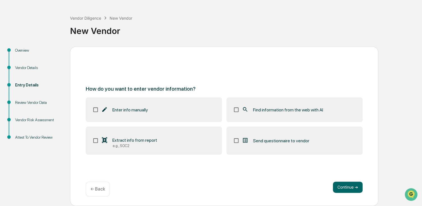
click at [286, 115] on label "Find information from the web with AI" at bounding box center [294, 109] width 136 height 25
click at [343, 190] on button "Continue ➔" at bounding box center [348, 186] width 30 height 11
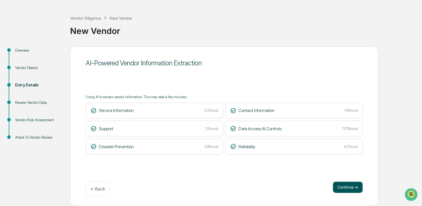
click at [348, 188] on button "Continue ➔" at bounding box center [348, 186] width 30 height 11
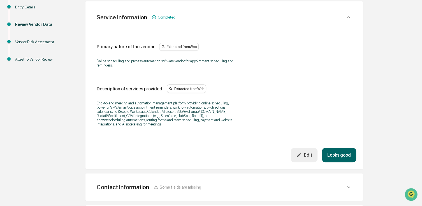
scroll to position [104, 0]
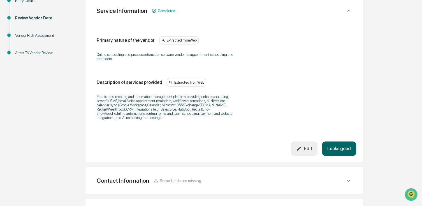
click at [341, 151] on button "Looks good" at bounding box center [339, 148] width 34 height 14
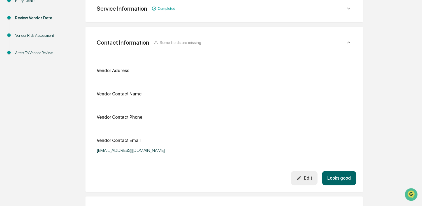
scroll to position [100, 0]
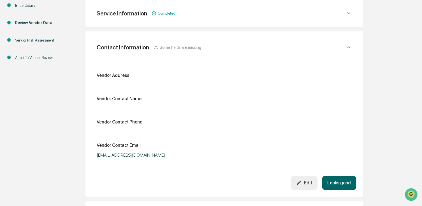
click at [340, 181] on button "Looks good" at bounding box center [339, 182] width 34 height 14
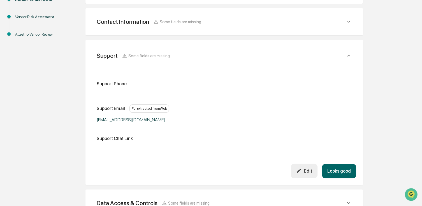
scroll to position [131, 0]
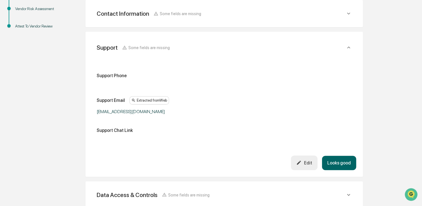
click at [346, 164] on button "Looks good" at bounding box center [339, 162] width 34 height 14
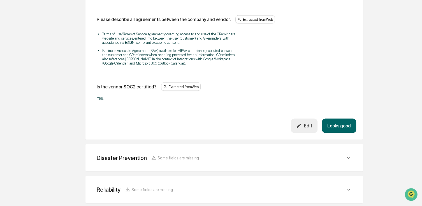
click at [332, 130] on button "Looks good" at bounding box center [339, 125] width 34 height 14
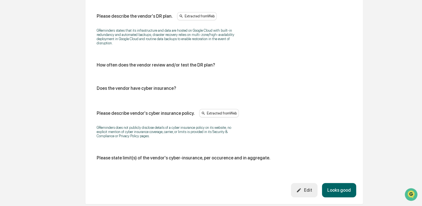
click at [334, 190] on button "Looks good" at bounding box center [339, 190] width 34 height 14
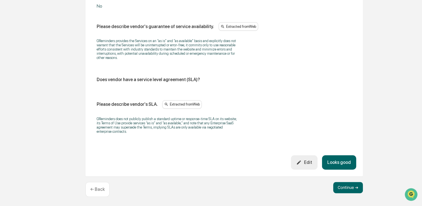
click at [337, 163] on button "Looks good" at bounding box center [339, 162] width 34 height 14
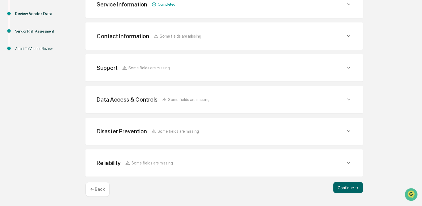
scroll to position [108, 0]
click at [341, 187] on button "Continue ➔" at bounding box center [348, 187] width 30 height 11
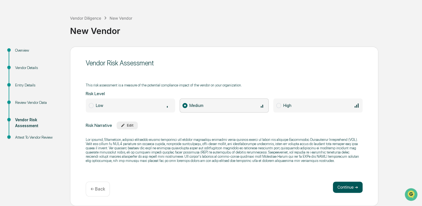
click at [343, 185] on button "Continue ➔" at bounding box center [348, 186] width 30 height 11
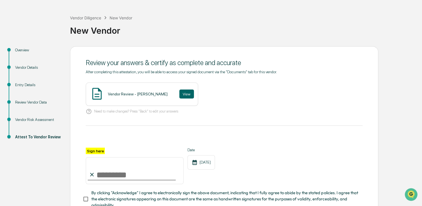
click at [176, 90] on div "Vendor Review - Whitney Dyer View" at bounding box center [142, 93] width 112 height 23
click at [179, 94] on button "View" at bounding box center [186, 93] width 15 height 9
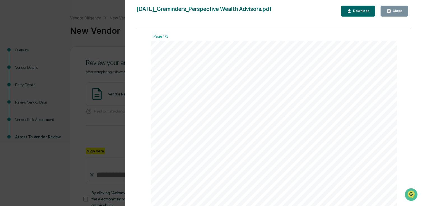
click at [397, 12] on div "Close" at bounding box center [396, 11] width 11 height 4
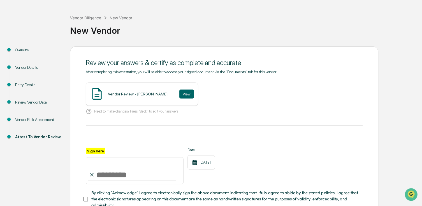
click at [138, 176] on input "Sign here" at bounding box center [135, 170] width 98 height 27
drag, startPoint x: 271, startPoint y: 160, endPoint x: 245, endPoint y: 189, distance: 38.9
click at [271, 160] on div "**********" at bounding box center [224, 165] width 277 height 36
click at [135, 175] on input "**********" at bounding box center [135, 170] width 98 height 27
click at [133, 177] on input "**********" at bounding box center [135, 170] width 98 height 27
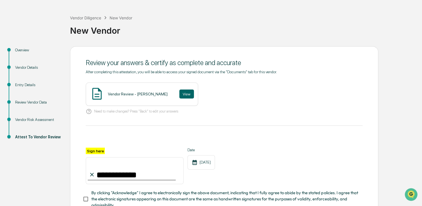
type input "**********"
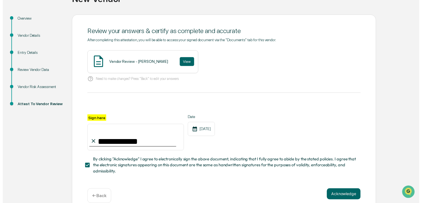
scroll to position [64, 0]
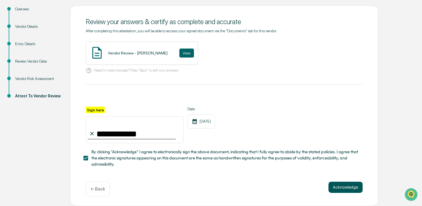
click at [351, 187] on button "Acknowledge" at bounding box center [345, 186] width 34 height 11
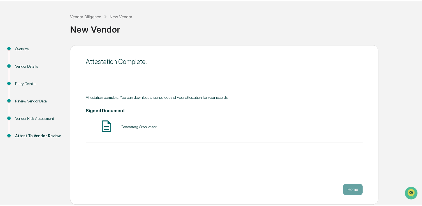
scroll to position [20, 0]
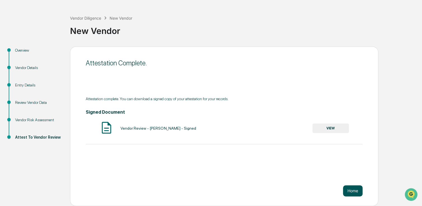
click at [348, 188] on button "Home" at bounding box center [353, 190] width 20 height 11
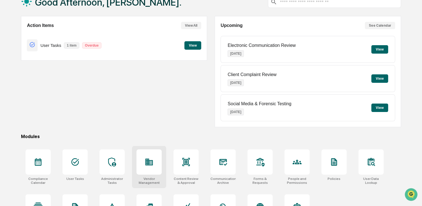
scroll to position [66, 0]
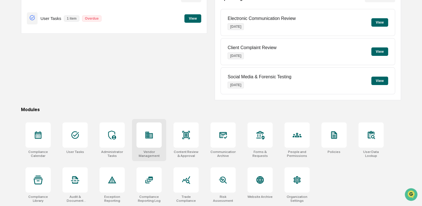
click at [145, 136] on icon at bounding box center [149, 134] width 9 height 9
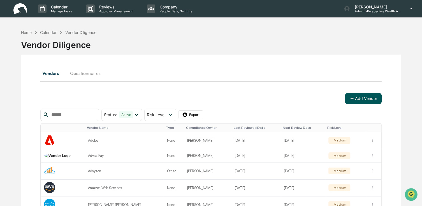
click at [362, 96] on button "Add Vendor" at bounding box center [363, 98] width 37 height 11
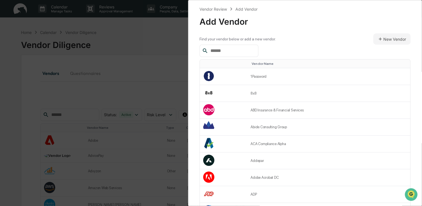
click at [241, 53] on input "text" at bounding box center [232, 50] width 48 height 7
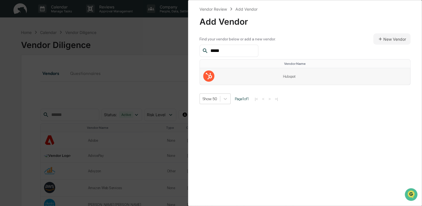
type input "*****"
click at [292, 75] on td "Hubspot" at bounding box center [344, 76] width 131 height 17
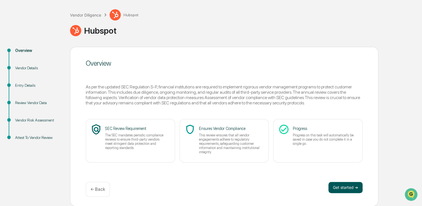
click at [345, 189] on button "Get started ➔" at bounding box center [345, 187] width 34 height 11
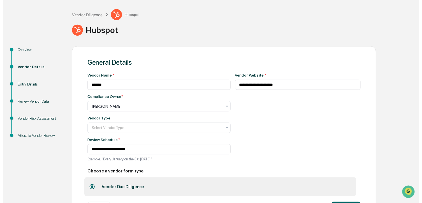
scroll to position [50, 0]
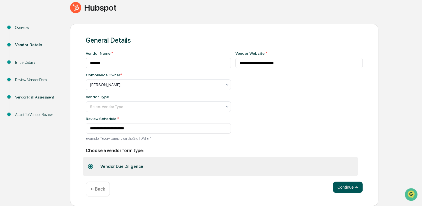
click at [346, 187] on button "Continue ➔" at bounding box center [348, 186] width 30 height 11
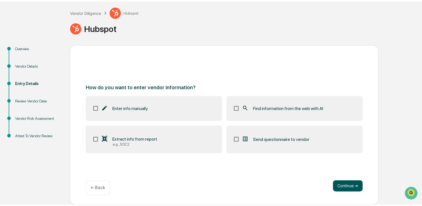
scroll to position [26, 0]
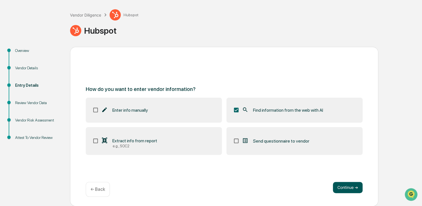
click at [352, 189] on button "Continue ➔" at bounding box center [348, 187] width 30 height 11
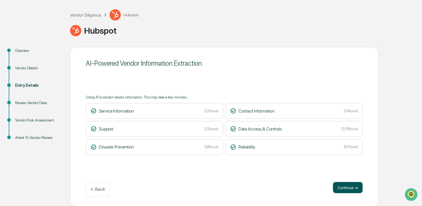
click at [342, 185] on button "Continue ➔" at bounding box center [348, 187] width 30 height 11
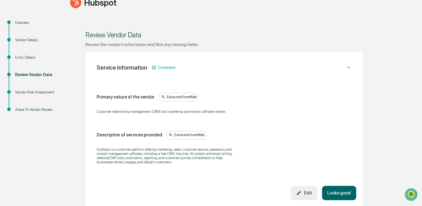
click at [338, 190] on button "Looks good" at bounding box center [339, 192] width 34 height 14
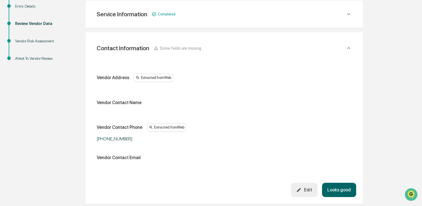
scroll to position [105, 0]
click at [347, 187] on button "Looks good" at bounding box center [339, 189] width 34 height 14
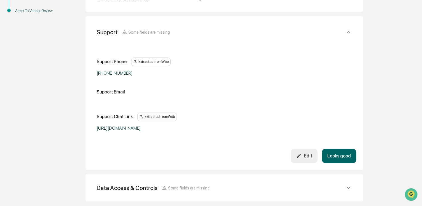
scroll to position [165, 0]
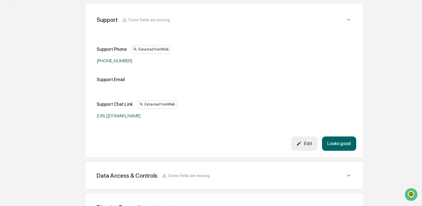
click at [345, 144] on button "Looks good" at bounding box center [339, 143] width 34 height 14
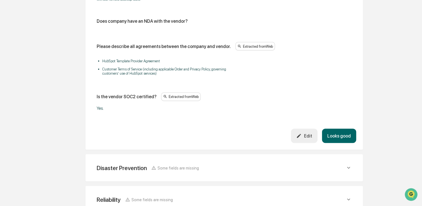
click at [341, 138] on button "Looks good" at bounding box center [339, 135] width 34 height 14
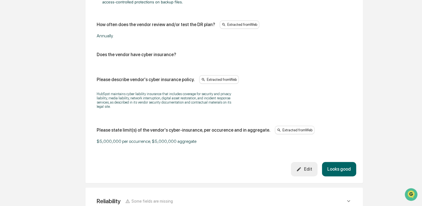
scroll to position [418, 0]
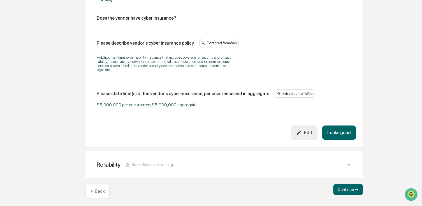
click at [332, 128] on button "Looks good" at bounding box center [339, 132] width 34 height 14
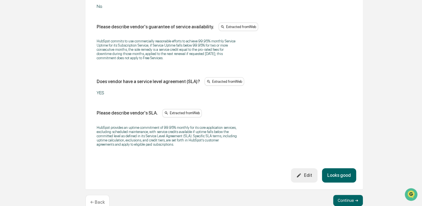
click at [336, 181] on button "Looks good" at bounding box center [339, 175] width 34 height 14
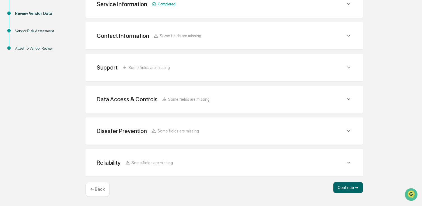
scroll to position [114, 0]
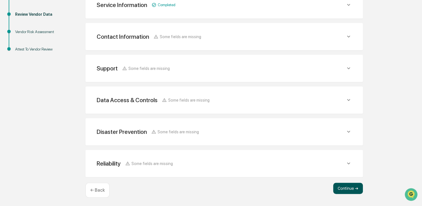
click at [342, 184] on button "Continue ➔" at bounding box center [348, 187] width 30 height 11
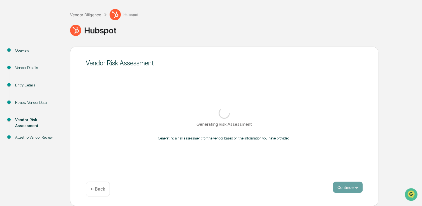
scroll to position [26, 0]
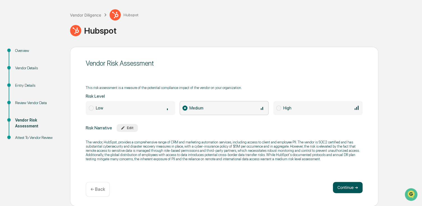
click at [344, 188] on button "Continue ➔" at bounding box center [348, 187] width 30 height 11
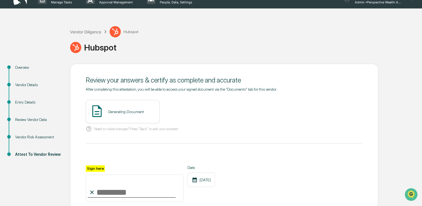
scroll to position [0, 0]
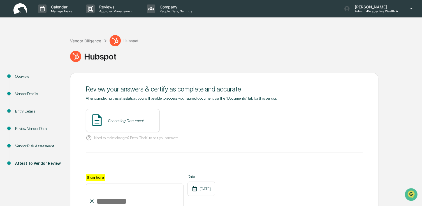
click at [133, 123] on div "Generating Document" at bounding box center [123, 120] width 74 height 23
click at [179, 119] on button "View" at bounding box center [186, 120] width 15 height 9
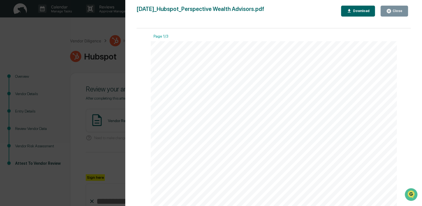
click at [391, 8] on icon "button" at bounding box center [388, 10] width 5 height 5
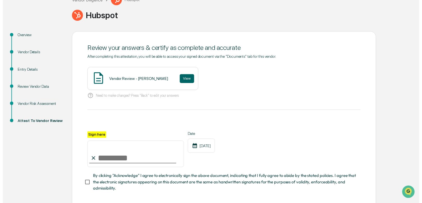
scroll to position [56, 0]
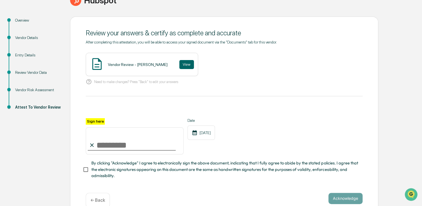
click at [130, 145] on input "Sign here" at bounding box center [135, 140] width 98 height 27
type input "*"
type input "**********"
click at [307, 138] on div "**********" at bounding box center [224, 136] width 277 height 36
click at [80, 173] on div "**********" at bounding box center [224, 117] width 308 height 200
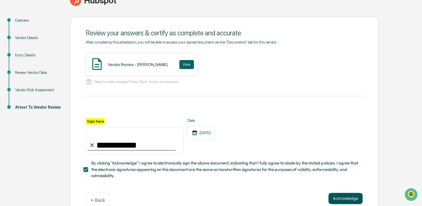
click at [329, 198] on button "Acknowledge" at bounding box center [345, 197] width 34 height 11
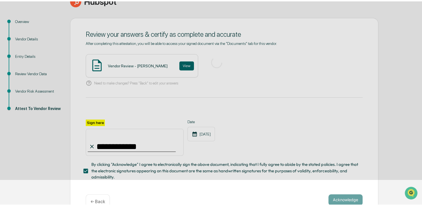
scroll to position [26, 0]
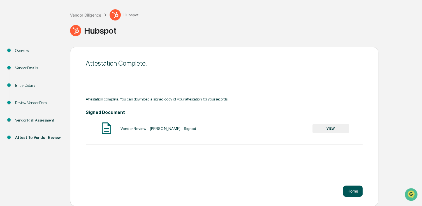
click at [353, 189] on button "Home" at bounding box center [353, 190] width 20 height 11
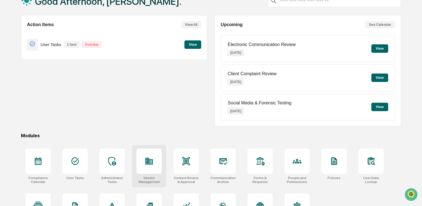
scroll to position [66, 0]
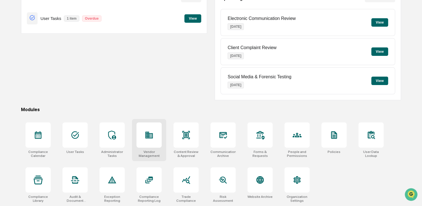
click at [157, 134] on div at bounding box center [148, 134] width 25 height 25
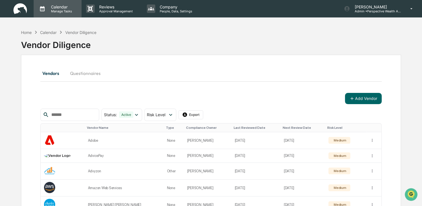
click at [60, 4] on p "Calendar" at bounding box center [61, 6] width 28 height 5
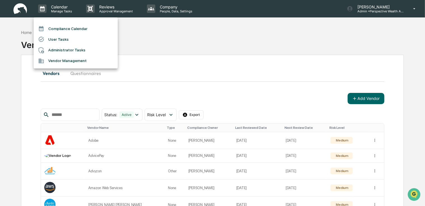
click at [16, 5] on div at bounding box center [212, 103] width 425 height 206
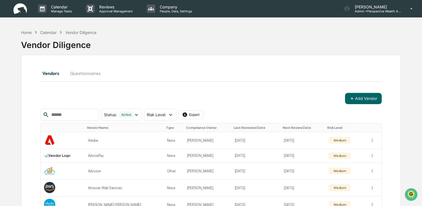
click at [16, 6] on img at bounding box center [19, 8] width 13 height 11
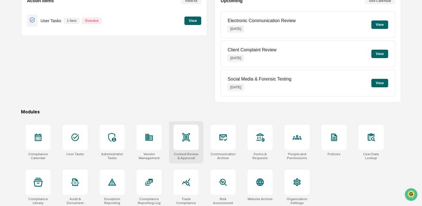
scroll to position [66, 0]
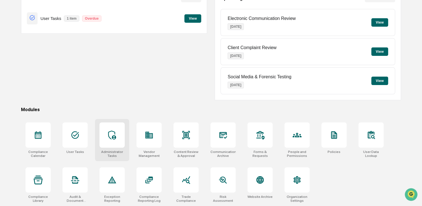
click at [117, 143] on div at bounding box center [111, 134] width 25 height 25
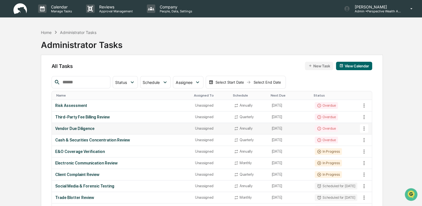
click at [81, 128] on div "Vendor Due Diligence" at bounding box center [121, 128] width 133 height 4
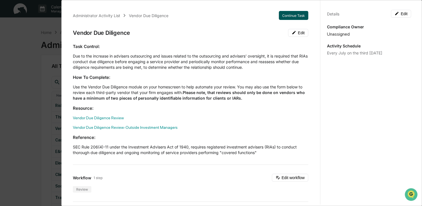
click at [291, 16] on button "Continue Task" at bounding box center [293, 15] width 29 height 9
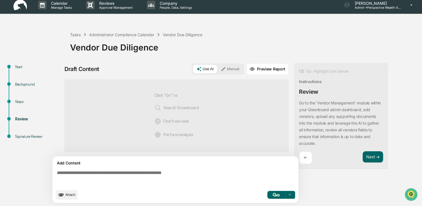
scroll to position [4, 0]
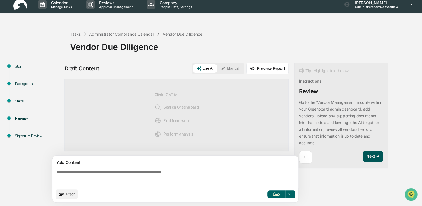
click at [367, 158] on button "Next ➔" at bounding box center [372, 155] width 20 height 11
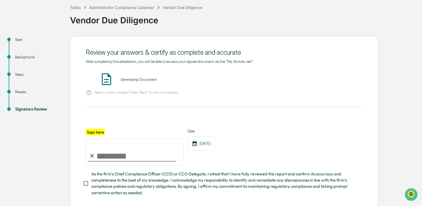
scroll to position [62, 0]
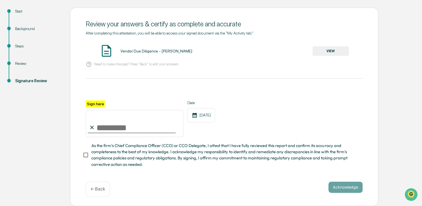
click at [341, 48] on button "VIEW" at bounding box center [330, 51] width 36 height 10
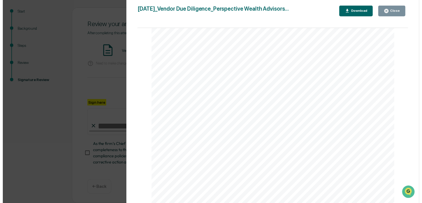
scroll to position [183, 0]
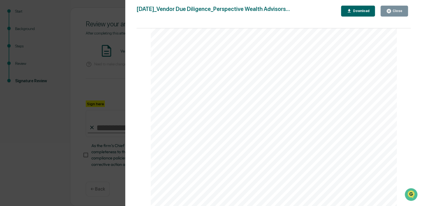
click at [400, 11] on div "Close" at bounding box center [396, 11] width 11 height 4
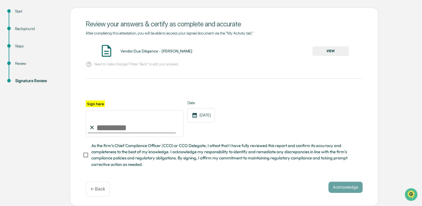
click at [124, 124] on input "Sign here" at bounding box center [135, 123] width 98 height 27
type input "**********"
click at [355, 189] on button "Acknowledge" at bounding box center [345, 186] width 34 height 11
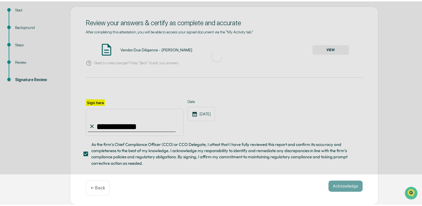
scroll to position [20, 0]
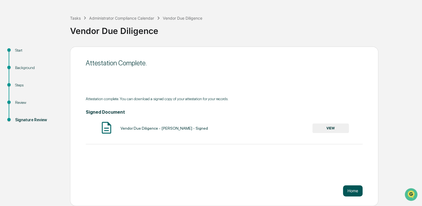
click at [352, 190] on button "Home" at bounding box center [353, 190] width 20 height 11
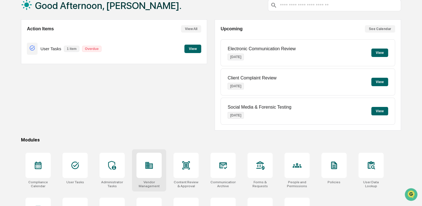
scroll to position [48, 0]
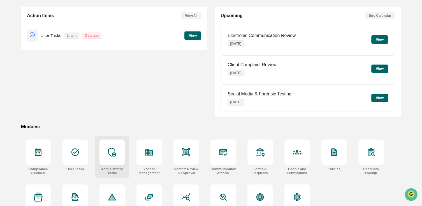
click at [118, 163] on div at bounding box center [111, 151] width 25 height 25
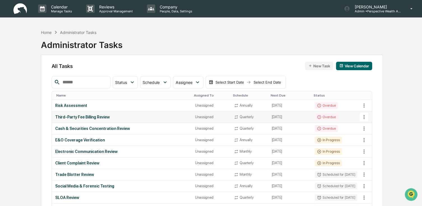
click at [98, 117] on div "Third-Party Fee Billing Review" at bounding box center [121, 117] width 133 height 4
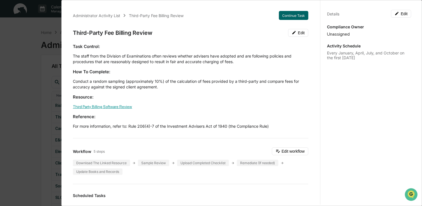
click at [95, 107] on link "Third Party Billing Software Review" at bounding box center [102, 106] width 59 height 4
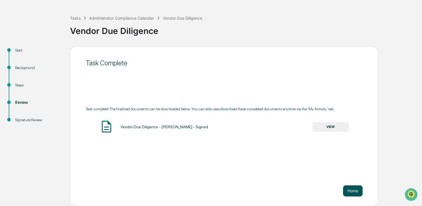
click at [355, 194] on button "Home" at bounding box center [353, 190] width 20 height 11
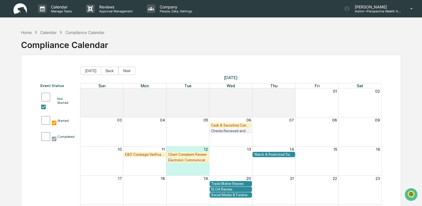
click at [20, 9] on img at bounding box center [19, 8] width 13 height 11
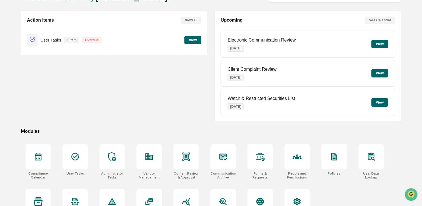
scroll to position [66, 0]
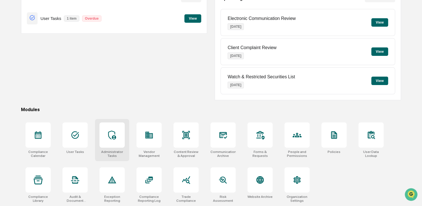
click at [114, 148] on div "Administrator Tasks" at bounding box center [112, 140] width 34 height 42
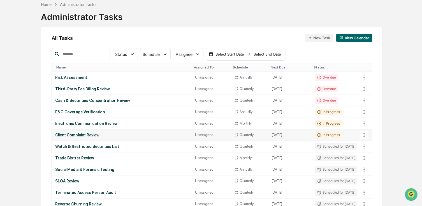
click at [78, 136] on div "Client Complaint Review" at bounding box center [121, 135] width 133 height 4
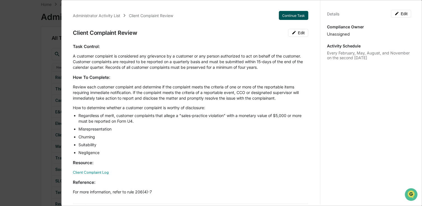
click at [293, 13] on button "Continue Task" at bounding box center [293, 15] width 29 height 9
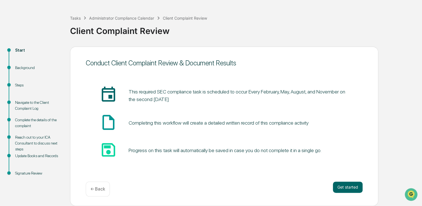
scroll to position [20, 0]
click at [348, 189] on button "Get started" at bounding box center [348, 186] width 30 height 11
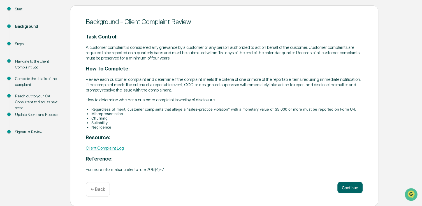
scroll to position [62, 0]
click at [352, 185] on button "Continue" at bounding box center [349, 186] width 25 height 11
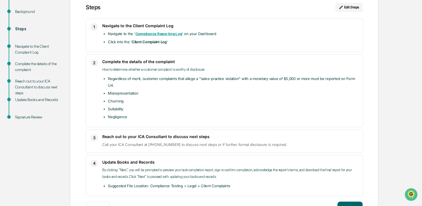
scroll to position [96, 0]
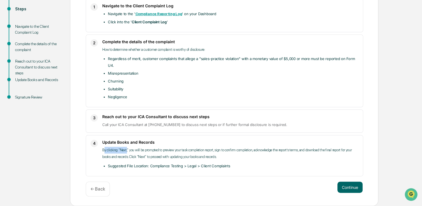
drag, startPoint x: 127, startPoint y: 151, endPoint x: 105, endPoint y: 152, distance: 21.9
click at [105, 152] on p "By clicking “Next,” you will be prompted to preview your task completion report…" at bounding box center [230, 153] width 256 height 13
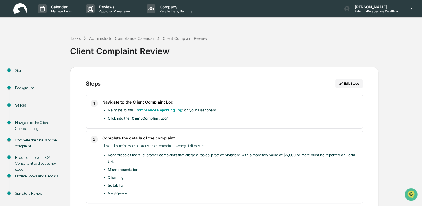
click at [157, 110] on strong "Compliance Reporting Log" at bounding box center [158, 110] width 47 height 4
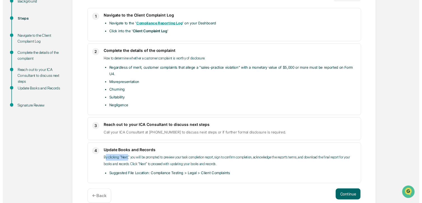
scroll to position [96, 0]
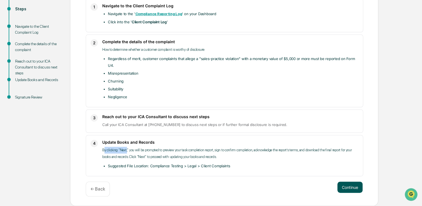
click at [357, 189] on button "Continue" at bounding box center [349, 186] width 25 height 11
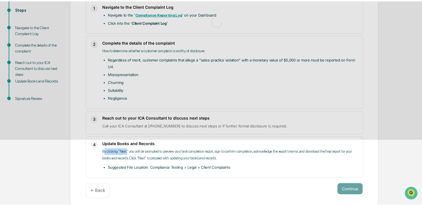
scroll to position [8, 0]
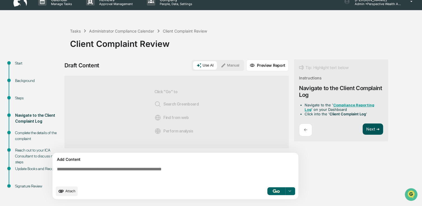
click at [365, 128] on button "Next ➔" at bounding box center [372, 128] width 20 height 11
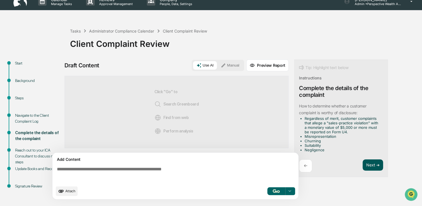
click at [370, 164] on button "Next ➔" at bounding box center [372, 164] width 20 height 11
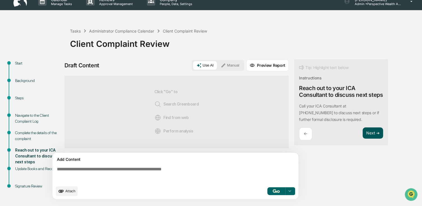
click at [378, 139] on button "Next ➔" at bounding box center [372, 132] width 20 height 11
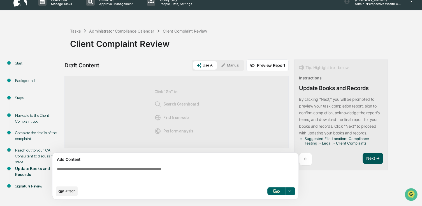
click at [375, 155] on button "Next ➔" at bounding box center [372, 157] width 20 height 11
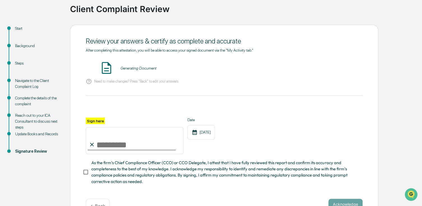
scroll to position [62, 0]
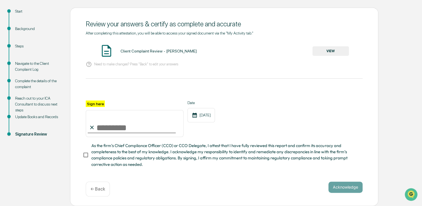
click at [114, 130] on input "Sign here" at bounding box center [135, 123] width 98 height 27
type input "**********"
click at [336, 190] on button "Acknowledge" at bounding box center [345, 186] width 34 height 11
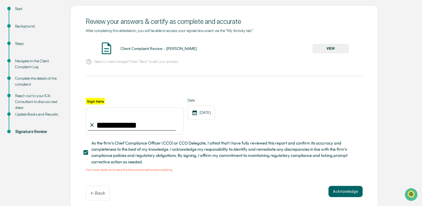
click at [342, 50] on button "VIEW" at bounding box center [330, 49] width 36 height 10
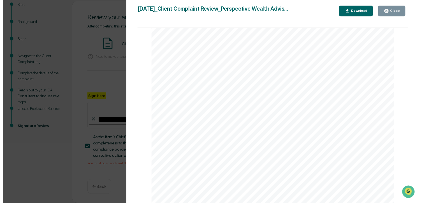
scroll to position [69, 0]
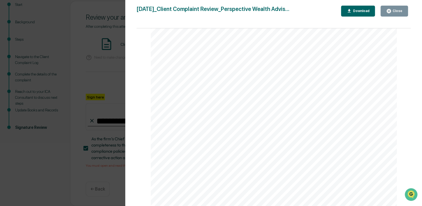
drag, startPoint x: 401, startPoint y: 18, endPoint x: 397, endPoint y: 11, distance: 8.8
click at [401, 18] on div "[DATE]_Client Complaint Review_Perspective Wealth Advis... Close Download Page …" at bounding box center [273, 109] width 274 height 206
click at [396, 9] on div "Close" at bounding box center [396, 11] width 11 height 4
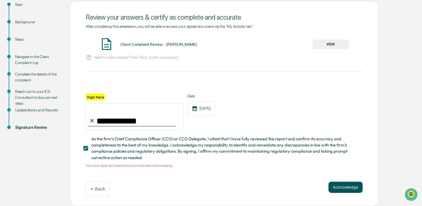
click at [343, 190] on button "Acknowledge" at bounding box center [345, 186] width 34 height 11
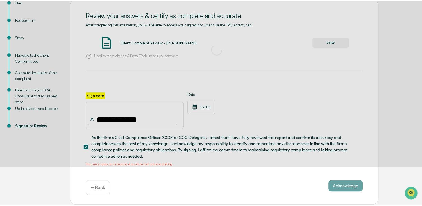
scroll to position [20, 0]
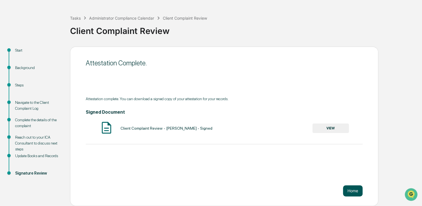
click at [353, 192] on button "Home" at bounding box center [353, 190] width 20 height 11
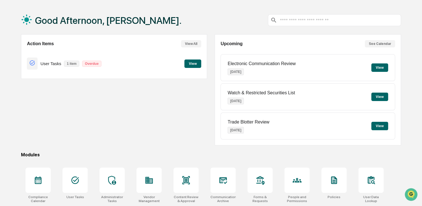
scroll to position [48, 0]
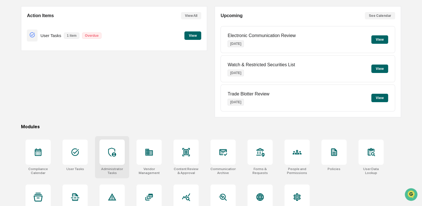
click at [109, 163] on div at bounding box center [111, 151] width 25 height 25
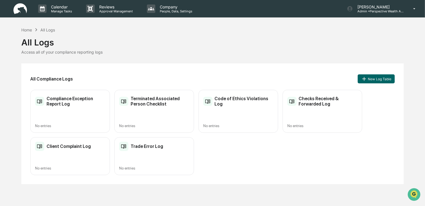
click at [69, 146] on h2 "Client Complaint Log" at bounding box center [69, 145] width 44 height 5
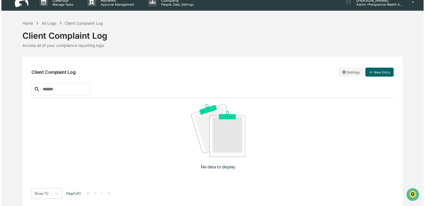
scroll to position [8, 0]
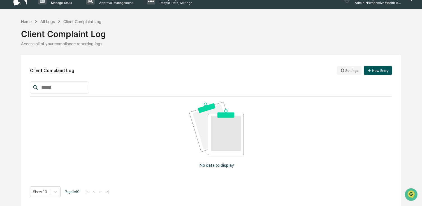
click at [373, 72] on button "New Entry" at bounding box center [378, 70] width 28 height 9
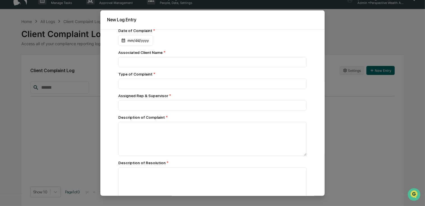
scroll to position [0, 0]
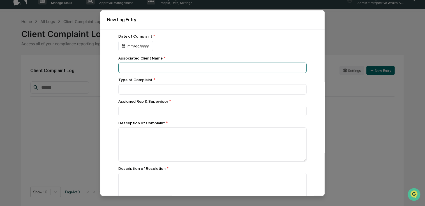
click at [173, 70] on input at bounding box center [212, 67] width 188 height 10
type input "**********"
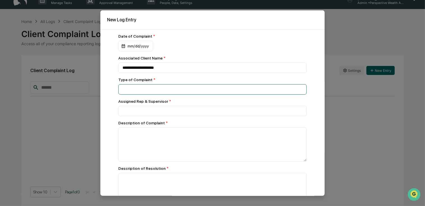
click at [175, 73] on input at bounding box center [212, 67] width 188 height 10
type input "**********"
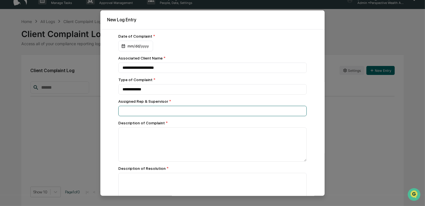
click at [171, 73] on input at bounding box center [212, 67] width 188 height 10
type input "**********"
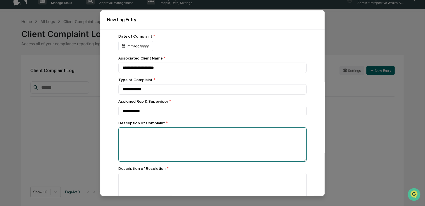
click at [159, 159] on textarea at bounding box center [212, 144] width 188 height 34
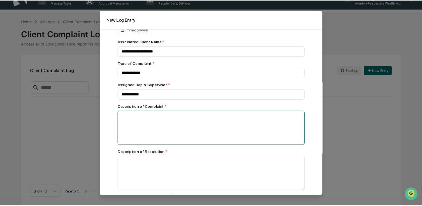
scroll to position [25, 0]
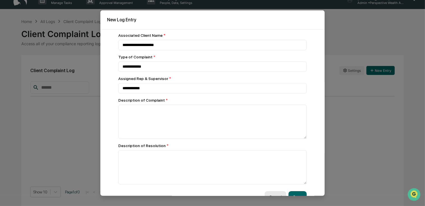
click at [265, 194] on button "Cancel" at bounding box center [275, 196] width 22 height 11
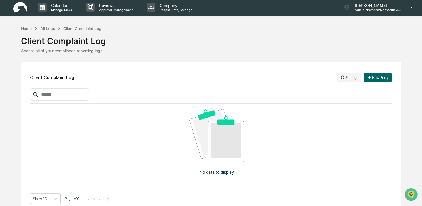
scroll to position [0, 0]
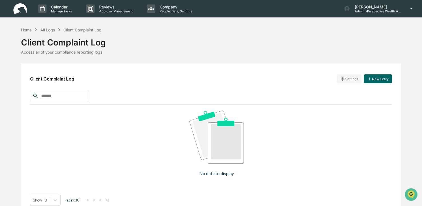
click at [23, 13] on img at bounding box center [19, 8] width 13 height 11
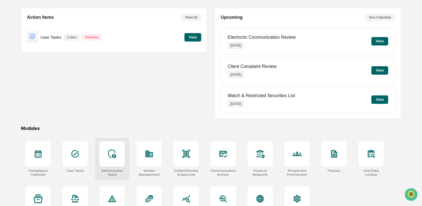
scroll to position [66, 0]
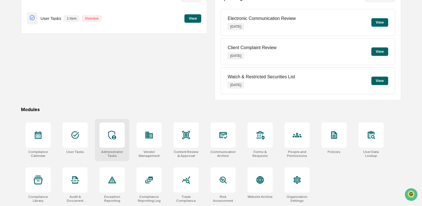
click at [124, 137] on div at bounding box center [111, 134] width 25 height 25
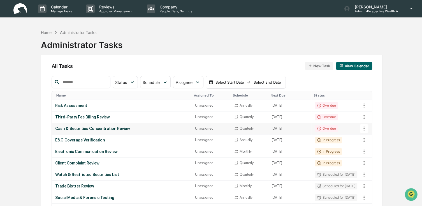
scroll to position [28, 0]
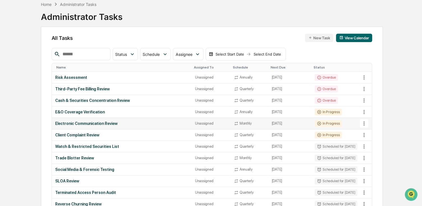
click at [94, 121] on div "Electronic Communication Review" at bounding box center [121, 123] width 133 height 4
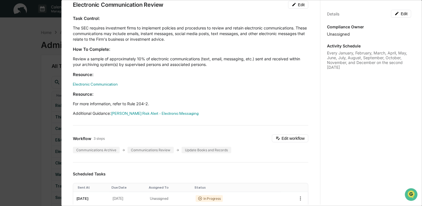
click at [100, 80] on div "Task Control: The SEC requires investment firms to implement policies and proce…" at bounding box center [190, 65] width 235 height 101
click at [104, 83] on link "Electronic Communication" at bounding box center [95, 84] width 45 height 4
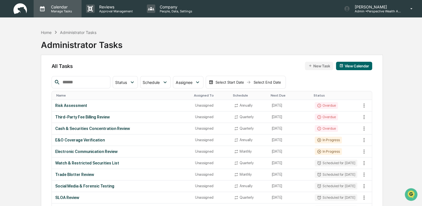
click at [62, 6] on p "Calendar" at bounding box center [61, 6] width 28 height 5
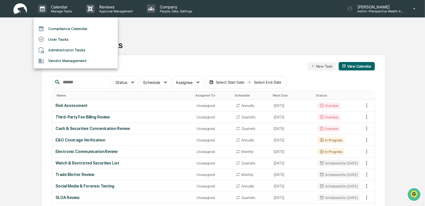
click at [161, 44] on div at bounding box center [212, 103] width 425 height 206
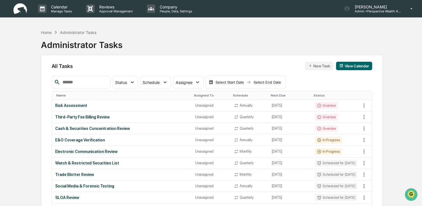
click at [21, 8] on img at bounding box center [19, 8] width 13 height 11
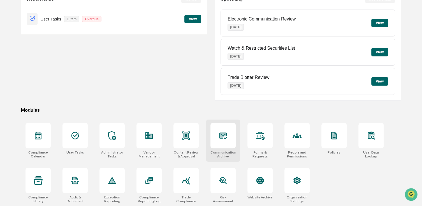
scroll to position [66, 0]
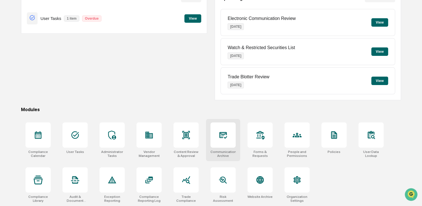
click at [230, 145] on div at bounding box center [222, 134] width 25 height 25
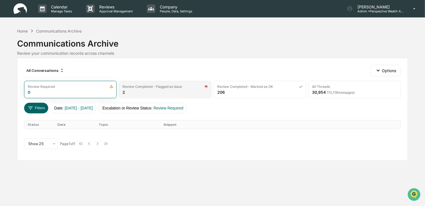
click at [182, 90] on div "Review Completed - Flagged as Issue 2" at bounding box center [165, 89] width 92 height 17
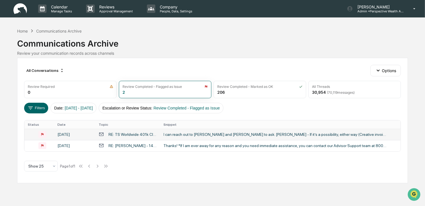
click at [79, 134] on div "[DATE]" at bounding box center [74, 134] width 35 height 4
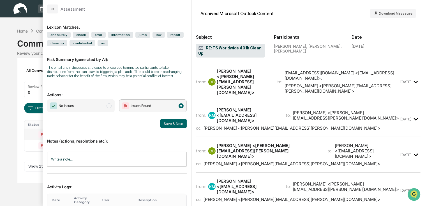
click at [10, 35] on div "Calendar Manage Tasks Reviews Approval Management Company People, Data, Setting…" at bounding box center [212, 103] width 425 height 206
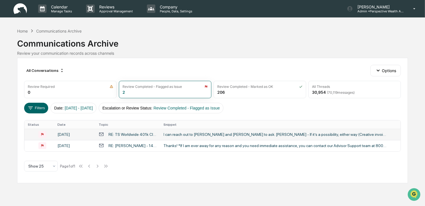
click at [11, 13] on div "Calendar Manage Tasks Reviews Approval Management Company People, Data, Setting…" at bounding box center [212, 9] width 425 height 18
click at [16, 11] on img at bounding box center [19, 8] width 13 height 11
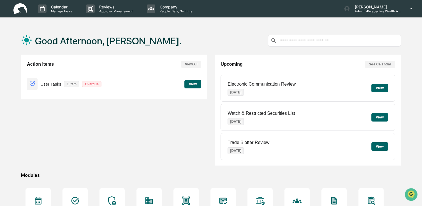
click at [377, 89] on button "View" at bounding box center [379, 88] width 17 height 8
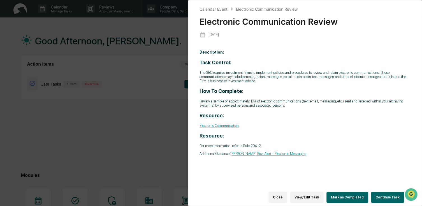
click at [285, 193] on button "Close" at bounding box center [277, 196] width 19 height 11
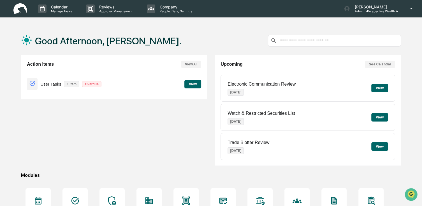
scroll to position [66, 0]
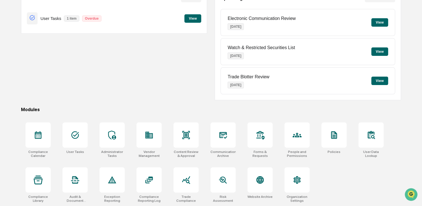
click at [205, 142] on div "Compliance Calendar User Tasks Administrator Tasks Vendor Management Content Re…" at bounding box center [211, 162] width 380 height 87
click at [226, 145] on div at bounding box center [222, 134] width 25 height 25
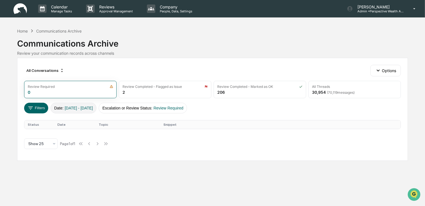
click at [62, 108] on button "Date : [DATE] - [DATE]" at bounding box center [73, 108] width 46 height 11
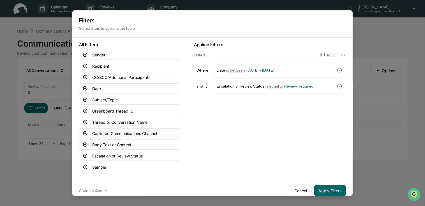
click at [100, 134] on button "Captured Communications Channel" at bounding box center [129, 133] width 101 height 10
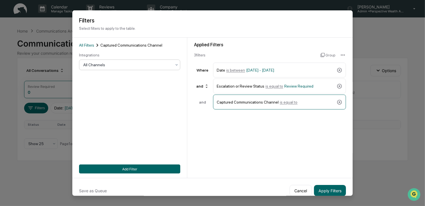
click at [111, 64] on div at bounding box center [127, 65] width 88 height 6
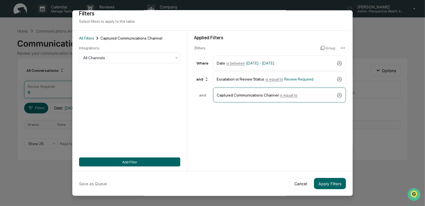
click at [135, 142] on div "All Filters Captured Communications Channel Integrations All Channels Add Filter" at bounding box center [129, 100] width 101 height 131
click at [294, 183] on button "Cancel" at bounding box center [300, 183] width 22 height 11
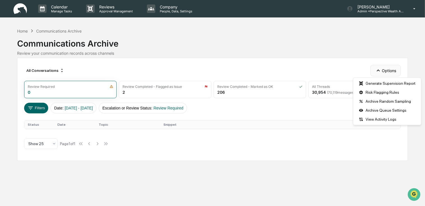
click at [382, 71] on button "Options" at bounding box center [385, 70] width 31 height 11
click at [350, 144] on div "All Conversations Options Review Required 0 Review Completed - Flagged as Issue…" at bounding box center [212, 109] width 391 height 103
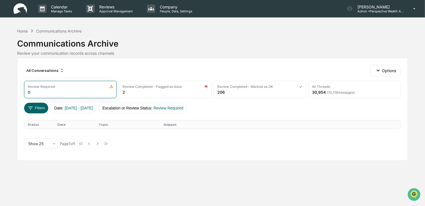
click at [24, 9] on img at bounding box center [19, 8] width 13 height 11
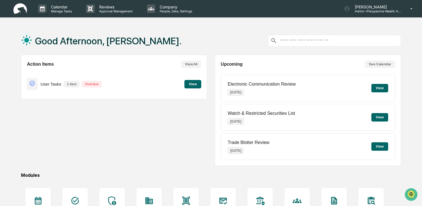
click at [192, 64] on button "View All" at bounding box center [191, 64] width 20 height 7
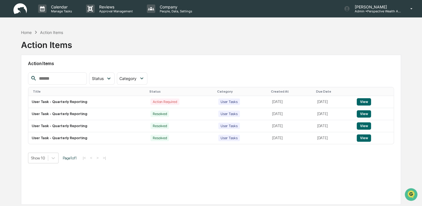
click at [21, 11] on img at bounding box center [19, 8] width 13 height 11
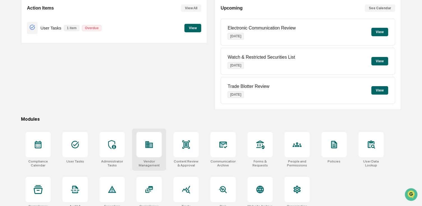
scroll to position [66, 0]
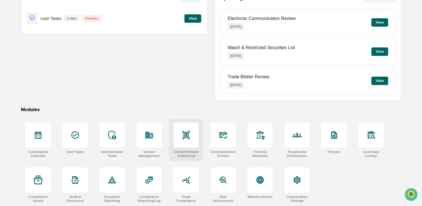
click at [195, 139] on div at bounding box center [185, 134] width 25 height 25
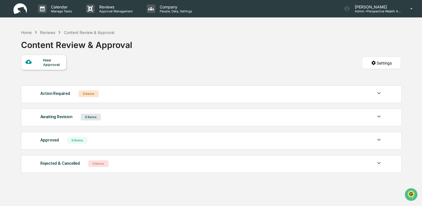
click at [13, 12] on div "Calendar Manage Tasks Reviews Approval Management Company People, Data, Setting…" at bounding box center [211, 9] width 422 height 18
click at [24, 8] on img at bounding box center [19, 8] width 13 height 11
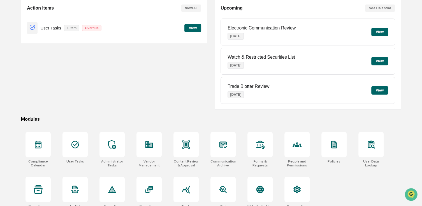
scroll to position [66, 0]
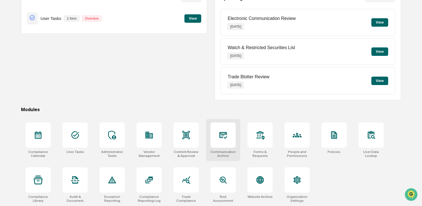
click at [217, 137] on div at bounding box center [222, 134] width 25 height 25
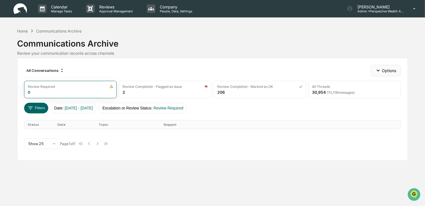
click at [386, 67] on button "Options" at bounding box center [385, 70] width 31 height 11
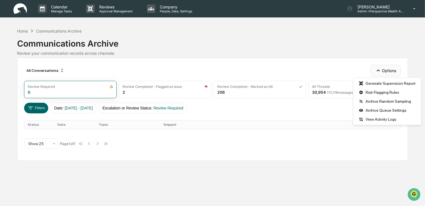
click at [386, 67] on button "Options" at bounding box center [385, 70] width 31 height 11
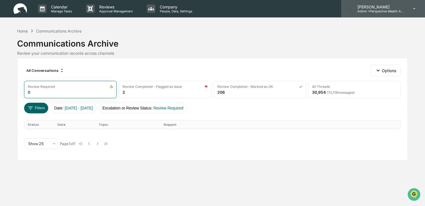
click at [395, 12] on p "Admin • Perspective Wealth Advisors" at bounding box center [379, 11] width 52 height 4
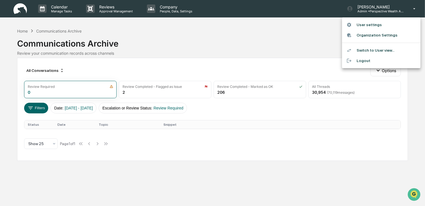
click at [255, 40] on div at bounding box center [212, 103] width 425 height 206
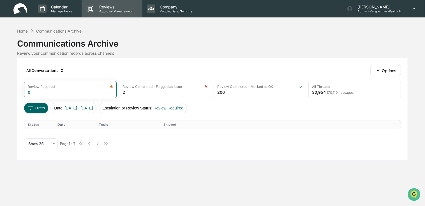
click at [103, 11] on p "Approval Management" at bounding box center [115, 11] width 41 height 4
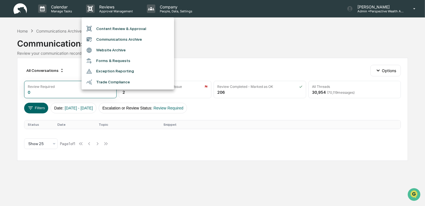
click at [109, 29] on li "Content Review & Approval" at bounding box center [128, 28] width 92 height 11
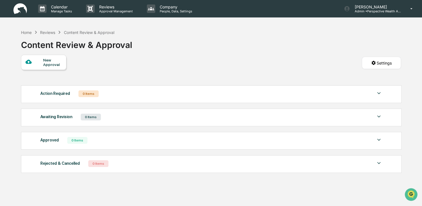
scroll to position [27, 0]
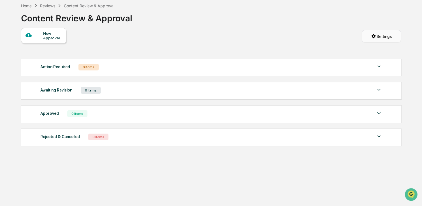
click at [382, 39] on html "Calendar Manage Tasks Reviews Approval Management Company People, Data, Setting…" at bounding box center [211, 76] width 422 height 206
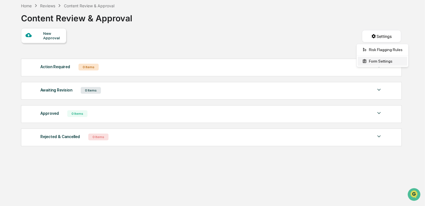
click at [373, 63] on div "Form Settings" at bounding box center [381, 61] width 49 height 9
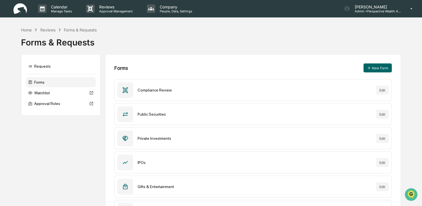
scroll to position [27, 0]
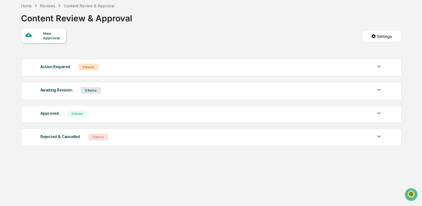
click at [52, 5] on div "Reviews" at bounding box center [47, 5] width 15 height 5
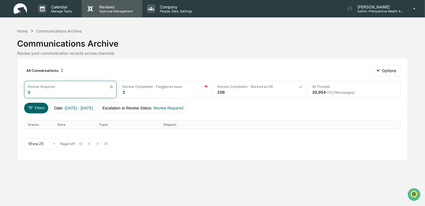
click at [106, 11] on p "Approval Management" at bounding box center [115, 11] width 41 height 4
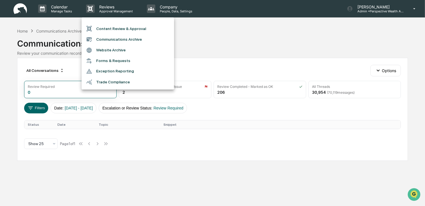
click at [121, 39] on li "Communications Archive" at bounding box center [128, 39] width 92 height 11
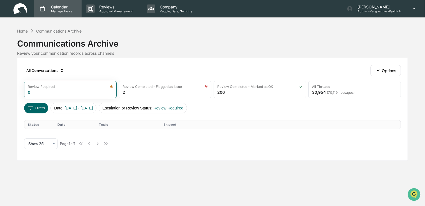
click at [50, 5] on p "Calendar" at bounding box center [61, 6] width 28 height 5
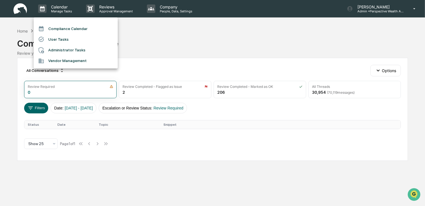
click at [23, 7] on div at bounding box center [212, 103] width 425 height 206
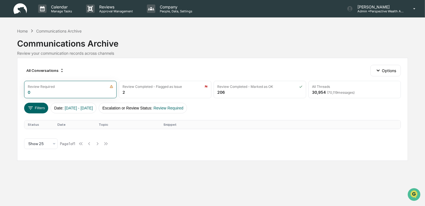
click at [23, 7] on img at bounding box center [19, 8] width 13 height 11
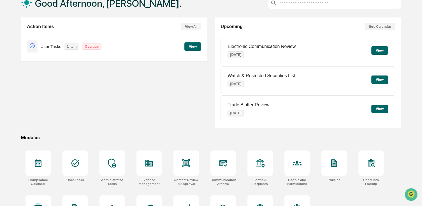
scroll to position [66, 0]
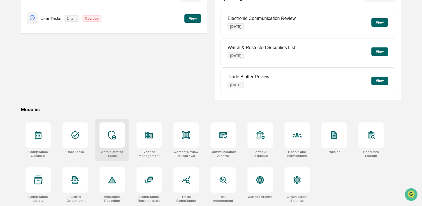
click at [113, 137] on icon at bounding box center [112, 134] width 8 height 9
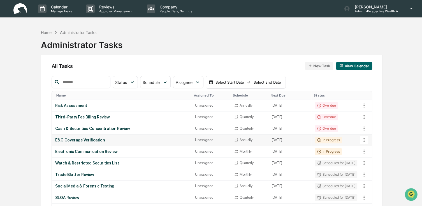
click at [80, 140] on div "E&O Coverage Verification" at bounding box center [121, 140] width 133 height 4
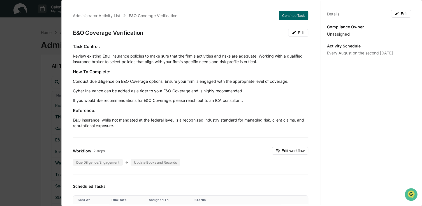
drag, startPoint x: 74, startPoint y: 80, endPoint x: 151, endPoint y: 81, distance: 76.8
click at [151, 81] on p "Conduct due diligence on E&O Coverage options. Ensure your firm is engaged with…" at bounding box center [190, 81] width 235 height 6
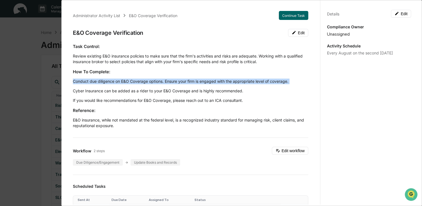
click at [151, 81] on p "Conduct due diligence on E&O Coverage options. Ensure your firm is engaged with…" at bounding box center [190, 81] width 235 height 6
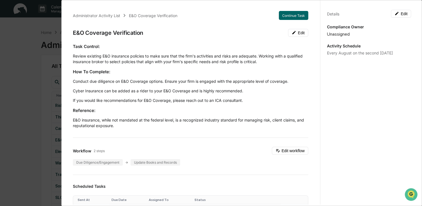
drag, startPoint x: 151, startPoint y: 81, endPoint x: 140, endPoint y: 88, distance: 12.6
click at [140, 88] on p "Cyber Insurance can be added as a rider to your E&O Coverage and is highly reco…" at bounding box center [190, 91] width 235 height 6
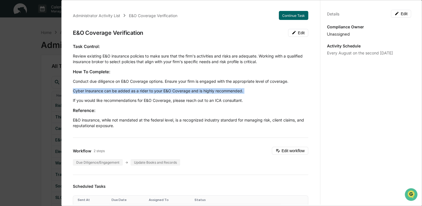
click at [140, 88] on div "Task Control: Review existing E&O insurance policies to make sure that the firm…" at bounding box center [190, 85] width 235 height 85
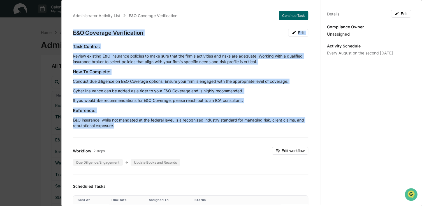
drag, startPoint x: 72, startPoint y: 32, endPoint x: 295, endPoint y: 127, distance: 241.5
copy div "E&O Coverage Verification Edit Task Control: Review existing E&O insurance poli…"
click at [217, 115] on div "Task Control: Review existing E&O insurance policies to make sure that the firm…" at bounding box center [190, 85] width 235 height 85
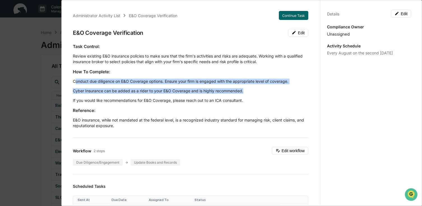
drag, startPoint x: 75, startPoint y: 80, endPoint x: 262, endPoint y: 89, distance: 187.6
click at [262, 89] on div "Task Control: Review existing E&O insurance policies to make sure that the firm…" at bounding box center [190, 85] width 235 height 85
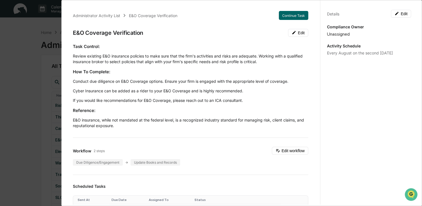
click at [64, 83] on div "Administrator Activity List E&O Coverage Verification Continue Task E&O Coverag…" at bounding box center [241, 103] width 361 height 206
click at [294, 17] on button "Continue Task" at bounding box center [293, 15] width 29 height 9
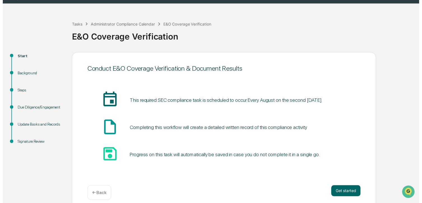
scroll to position [20, 0]
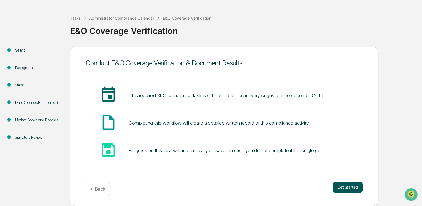
click at [348, 187] on button "Get started" at bounding box center [348, 186] width 30 height 11
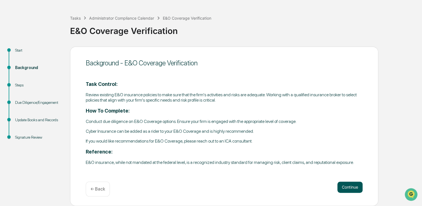
click at [350, 187] on button "Continue" at bounding box center [349, 186] width 25 height 11
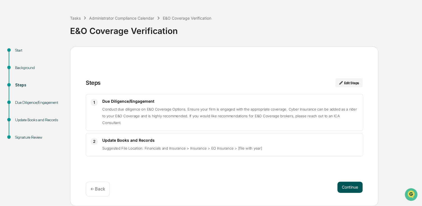
click at [350, 188] on button "Continue" at bounding box center [349, 186] width 25 height 11
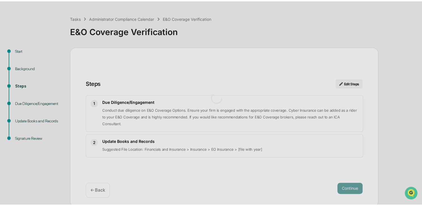
scroll to position [4, 0]
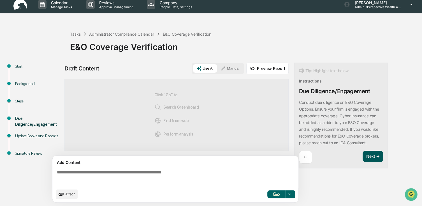
click at [372, 153] on button "Next ➔" at bounding box center [372, 155] width 20 height 11
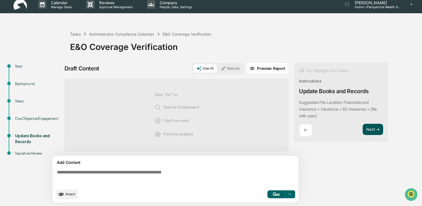
click at [373, 127] on button "Next ➔" at bounding box center [372, 129] width 20 height 11
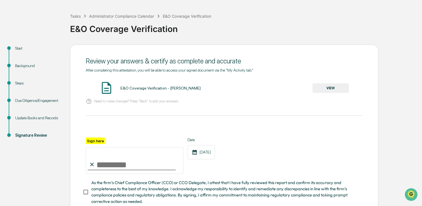
scroll to position [0, 0]
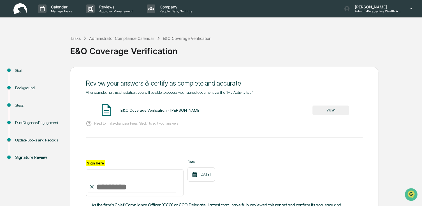
click at [329, 111] on button "VIEW" at bounding box center [330, 110] width 36 height 10
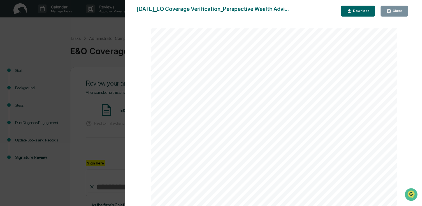
scroll to position [183, 0]
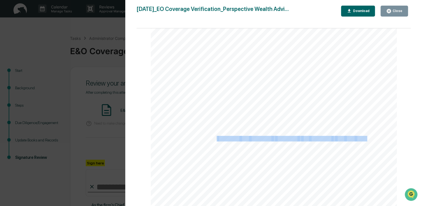
drag, startPoint x: 365, startPoint y: 139, endPoint x: 216, endPoint y: 140, distance: 149.6
click at [216, 140] on div "August 12, 2025 Perspective Wealth Advisors E&O Coverage Verification Backgroun…" at bounding box center [274, 32] width 246 height 348
copy div "Financials and Insurance > Insurance > EO Insurance > [file with year]"
click at [391, 13] on icon "button" at bounding box center [388, 10] width 5 height 5
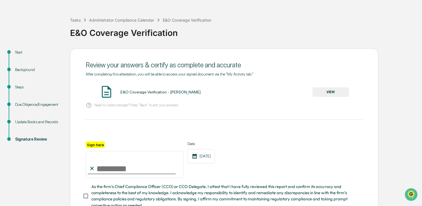
scroll to position [28, 0]
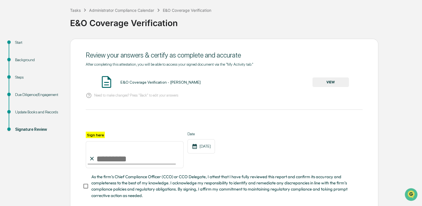
click at [126, 159] on input "Sign here" at bounding box center [135, 154] width 98 height 27
type input "**********"
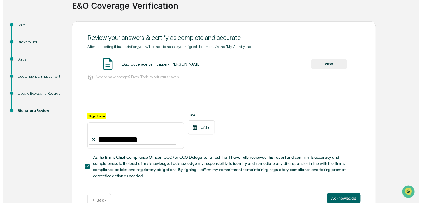
scroll to position [62, 0]
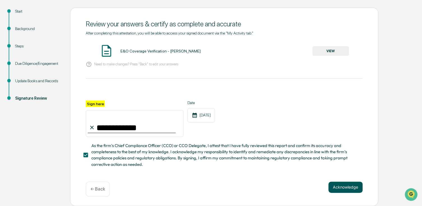
click at [362, 189] on button "Acknowledge" at bounding box center [345, 186] width 34 height 11
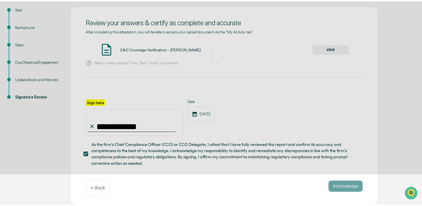
scroll to position [20, 0]
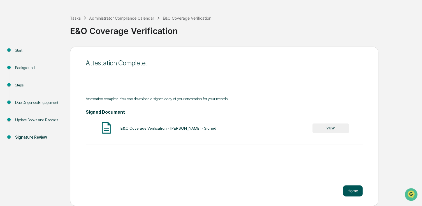
click at [346, 191] on button "Home" at bounding box center [353, 190] width 20 height 11
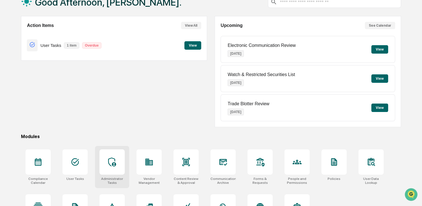
scroll to position [48, 0]
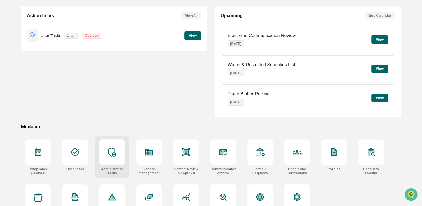
click at [115, 158] on div at bounding box center [111, 151] width 25 height 25
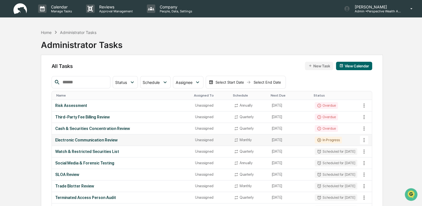
click at [92, 141] on div "Electronic Communication Review" at bounding box center [121, 140] width 133 height 4
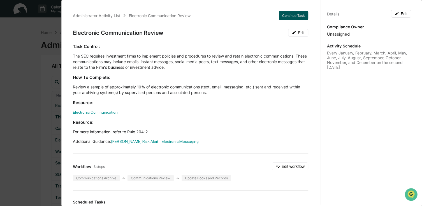
click at [290, 13] on button "Continue Task" at bounding box center [293, 15] width 29 height 9
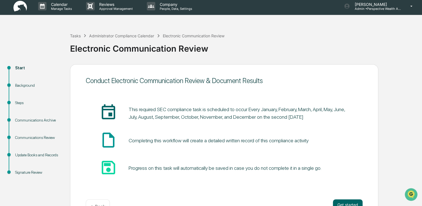
scroll to position [20, 0]
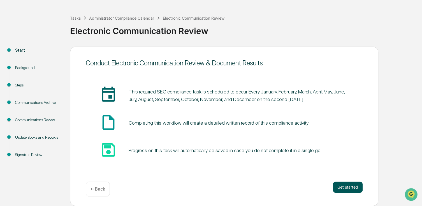
click at [342, 189] on button "Get started" at bounding box center [348, 186] width 30 height 11
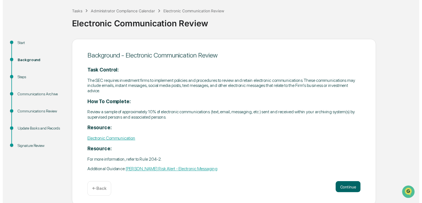
scroll to position [31, 0]
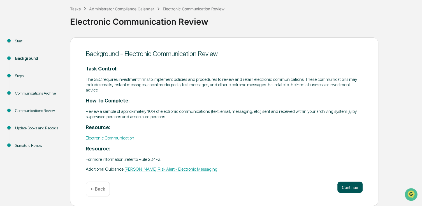
click at [342, 187] on button "Continue" at bounding box center [349, 186] width 25 height 11
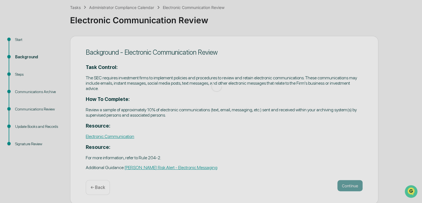
scroll to position [20, 0]
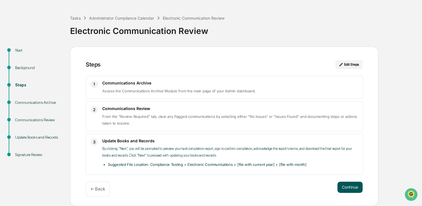
click at [343, 188] on button "Continue" at bounding box center [349, 186] width 25 height 11
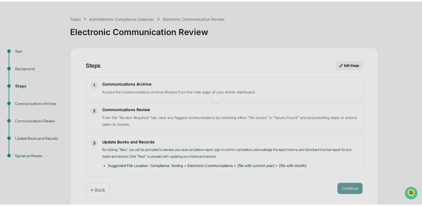
scroll to position [4, 0]
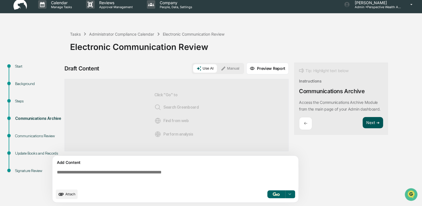
click at [369, 128] on button "Next ➔" at bounding box center [372, 122] width 20 height 11
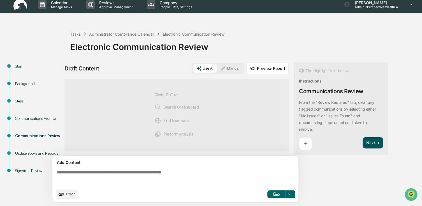
click at [373, 144] on button "Next ➔" at bounding box center [372, 142] width 20 height 11
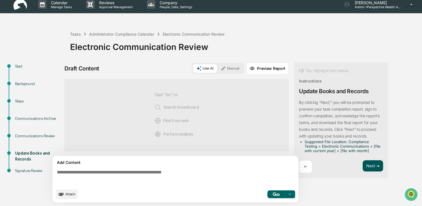
click at [369, 164] on button "Next ➔" at bounding box center [372, 165] width 20 height 11
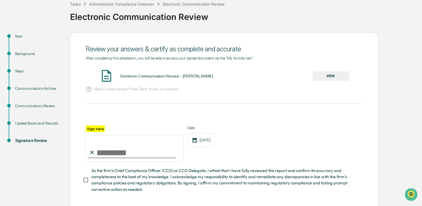
scroll to position [62, 0]
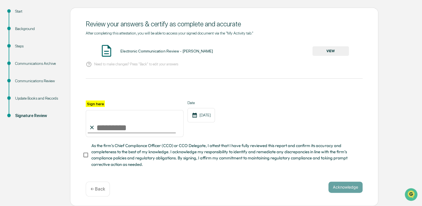
click at [124, 121] on input "Sign here" at bounding box center [135, 123] width 98 height 27
type input "**********"
click at [292, 115] on div "**********" at bounding box center [224, 118] width 277 height 36
click at [321, 52] on button "VIEW" at bounding box center [330, 51] width 36 height 10
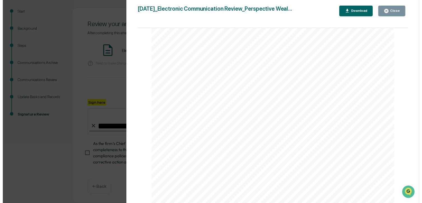
scroll to position [130, 0]
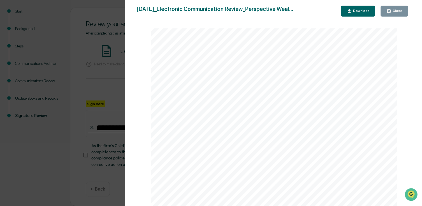
click at [390, 12] on icon "button" at bounding box center [388, 10] width 5 height 5
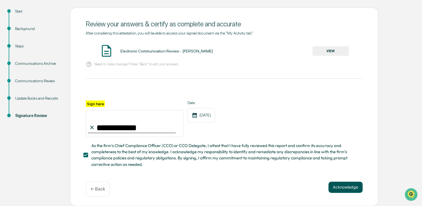
click at [350, 187] on button "Acknowledge" at bounding box center [345, 186] width 34 height 11
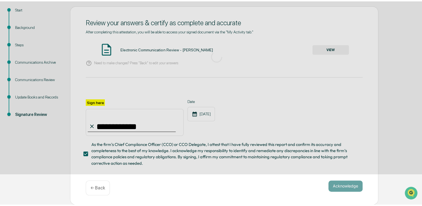
scroll to position [20, 0]
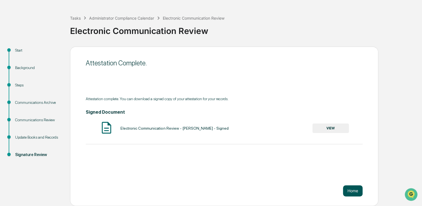
click at [354, 192] on button "Home" at bounding box center [353, 190] width 20 height 11
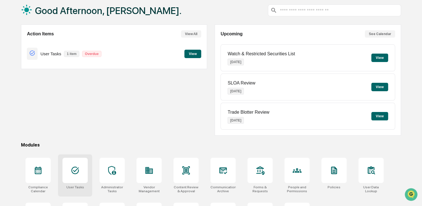
scroll to position [66, 0]
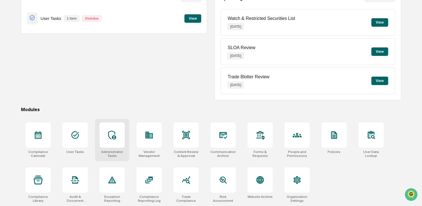
click at [121, 147] on div "Administrator Tasks" at bounding box center [112, 140] width 34 height 42
